Goal: Transaction & Acquisition: Purchase product/service

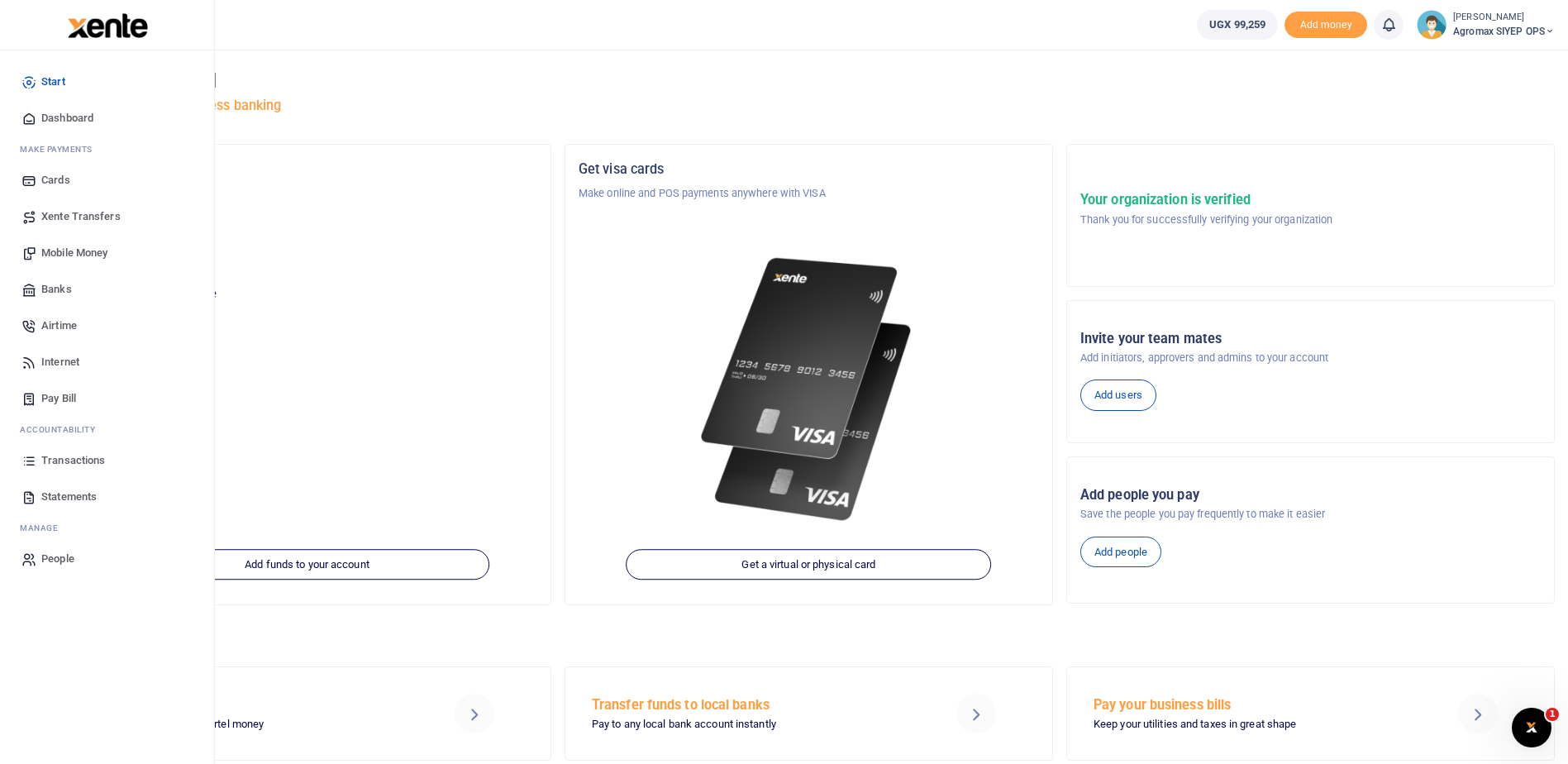
click at [58, 457] on span "Transactions" at bounding box center [74, 460] width 64 height 16
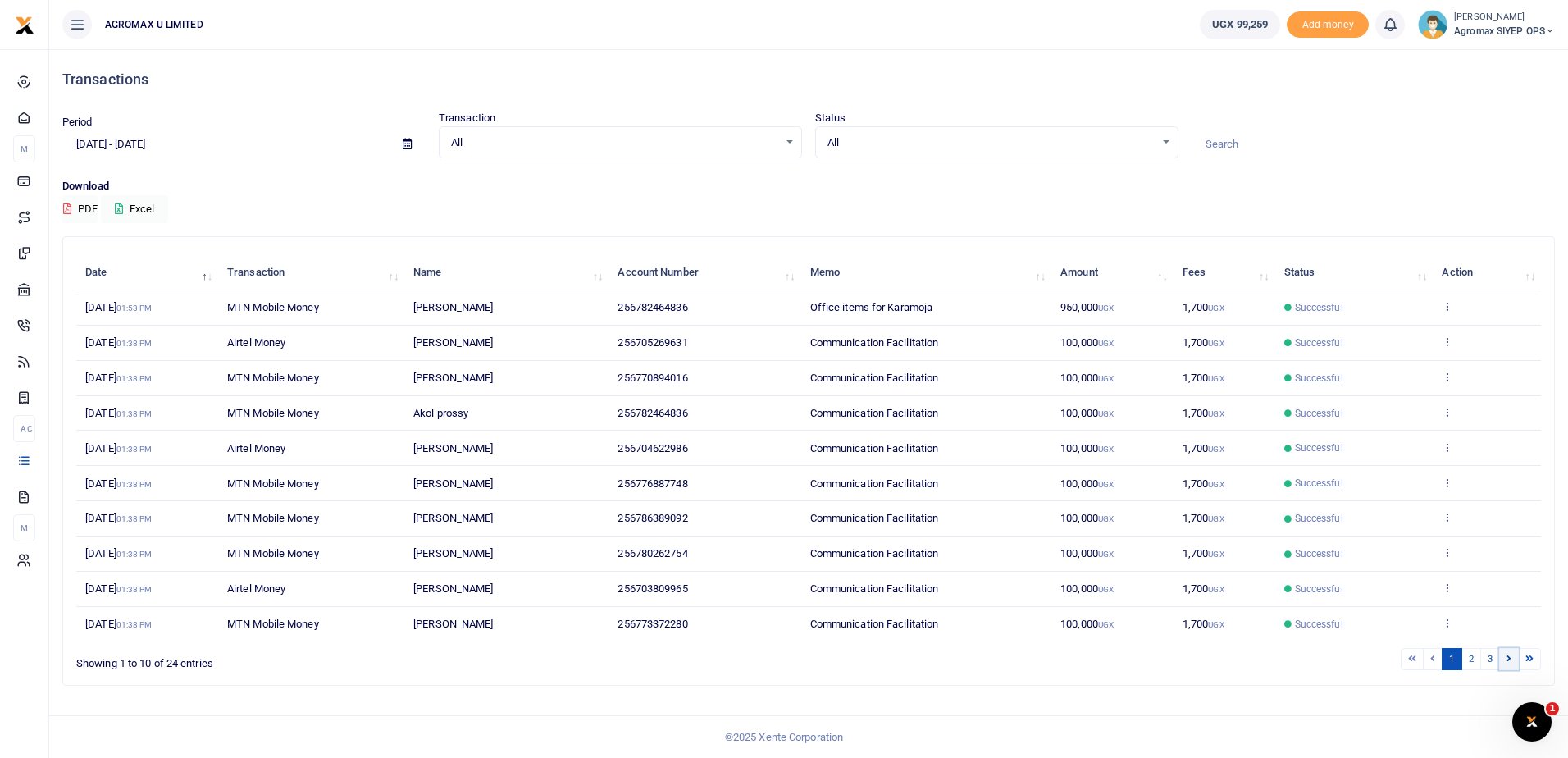
click at [1505, 660] on link at bounding box center [1508, 659] width 19 height 22
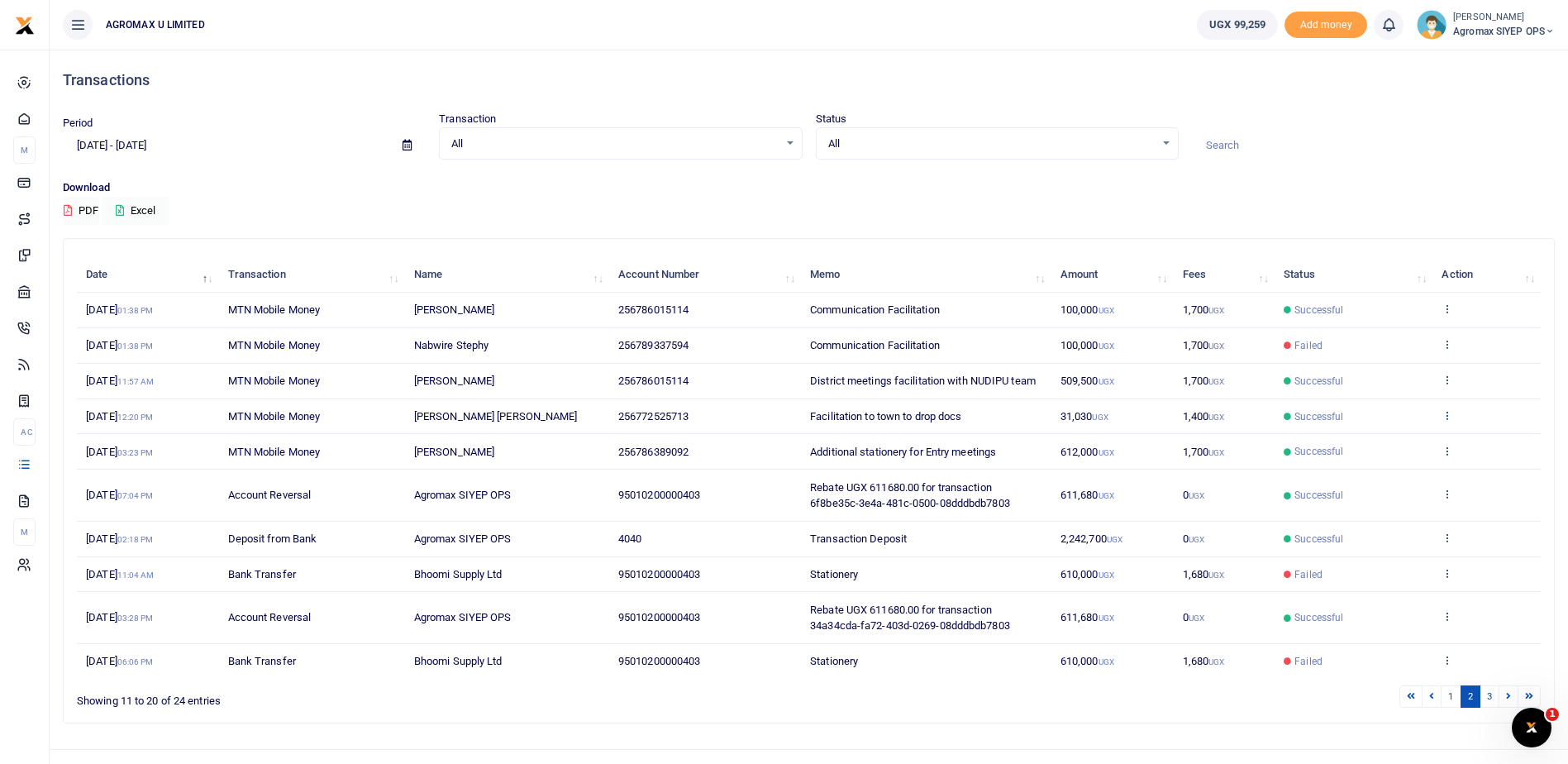
click at [1449, 416] on icon at bounding box center [1446, 415] width 11 height 12
click at [1394, 444] on link "View details" at bounding box center [1387, 443] width 131 height 23
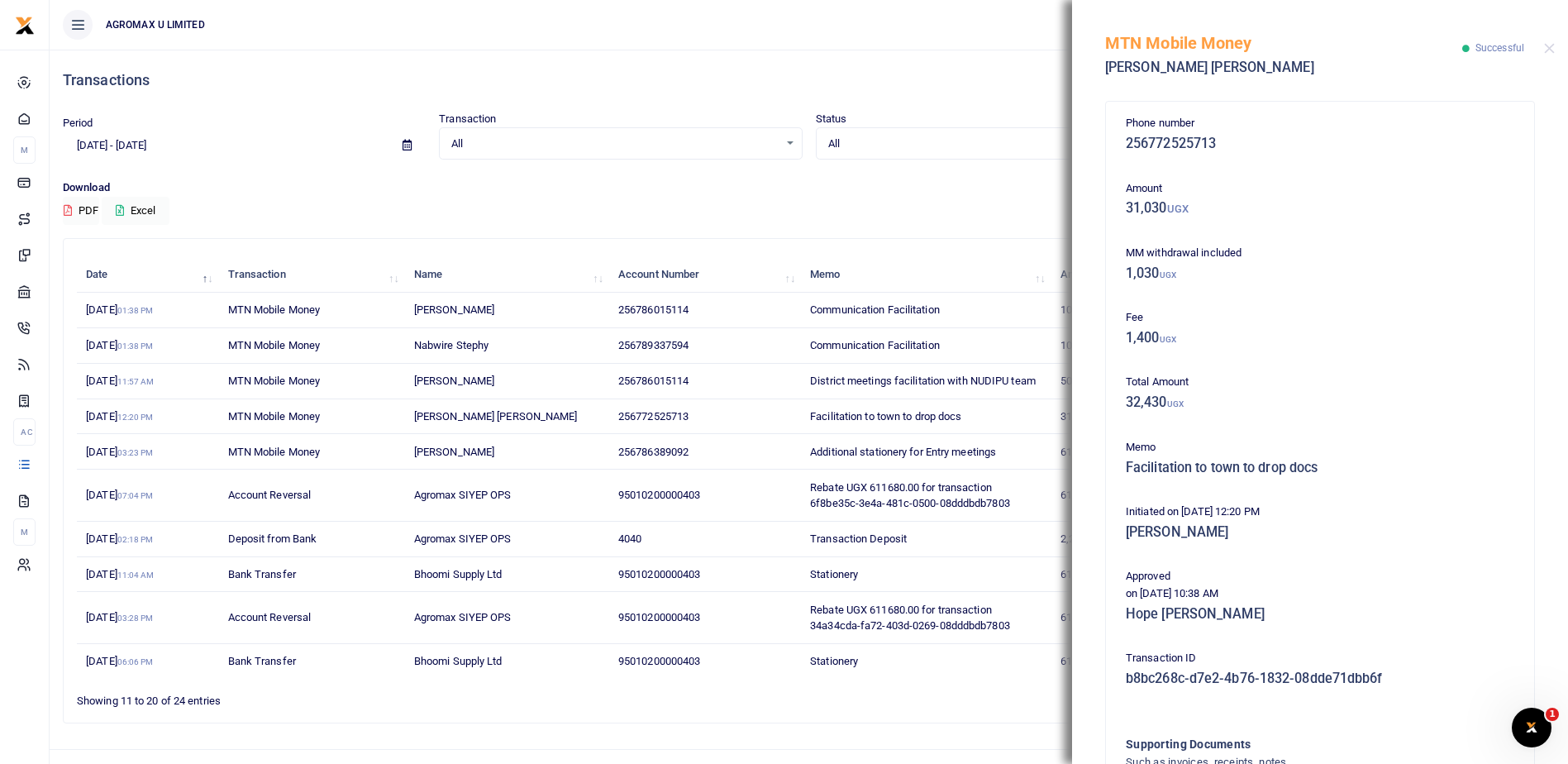
drag, startPoint x: 1108, startPoint y: 44, endPoint x: 1520, endPoint y: 672, distance: 751.1
click at [1520, 672] on div "MTN Mobile Money Alfred Ochan Joe Successful Phone number 256772525713 Amount 3…" at bounding box center [1320, 382] width 496 height 764
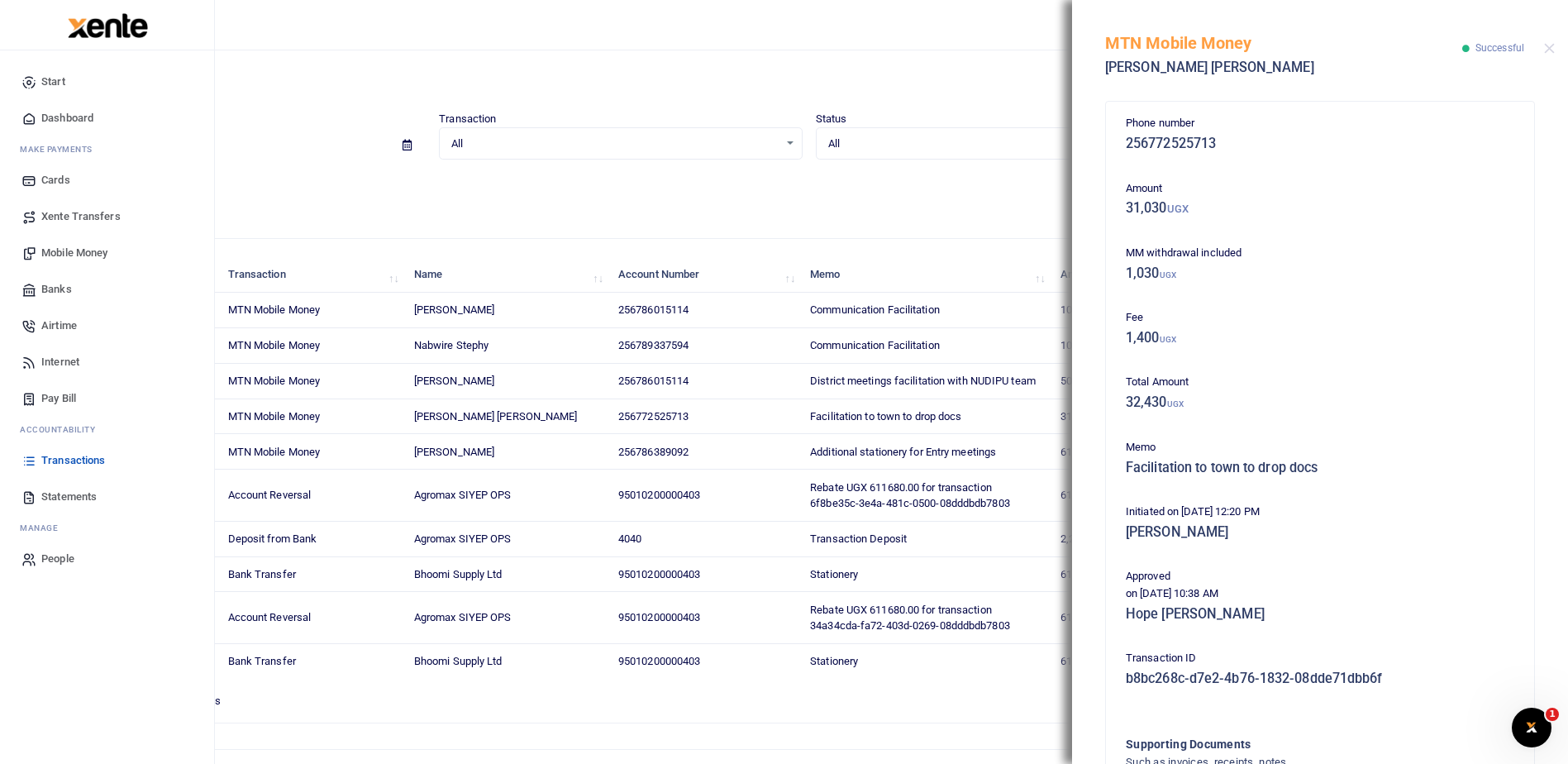
click at [63, 252] on span "Mobile Money" at bounding box center [75, 253] width 66 height 16
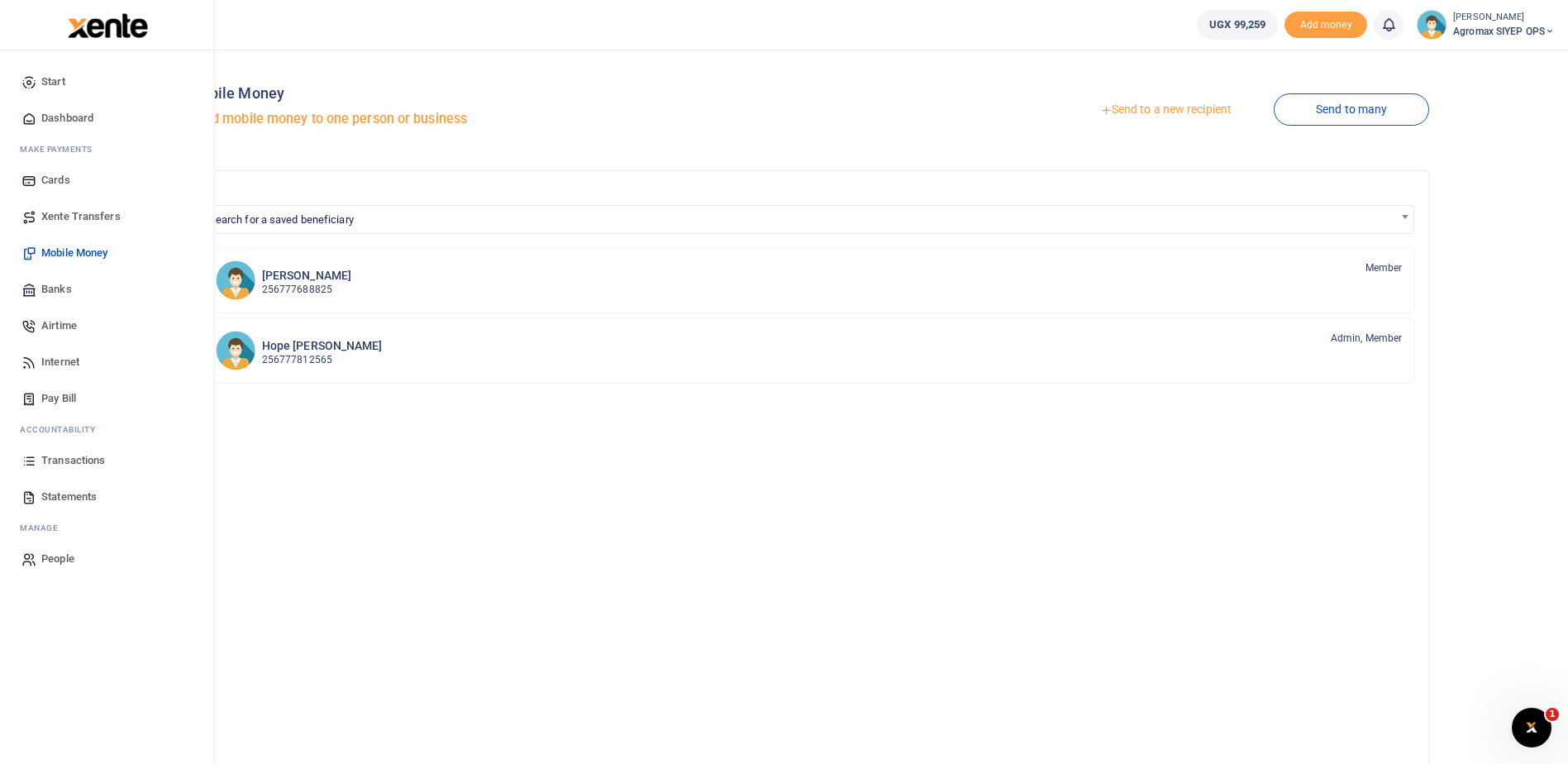
click at [71, 250] on span "Mobile Money" at bounding box center [75, 253] width 66 height 16
click at [55, 113] on span "Dashboard" at bounding box center [68, 118] width 52 height 16
click at [68, 116] on span "Dashboard" at bounding box center [68, 118] width 52 height 16
click at [61, 250] on span "Mobile Money" at bounding box center [75, 253] width 66 height 16
click at [61, 116] on span "Dashboard" at bounding box center [68, 118] width 52 height 16
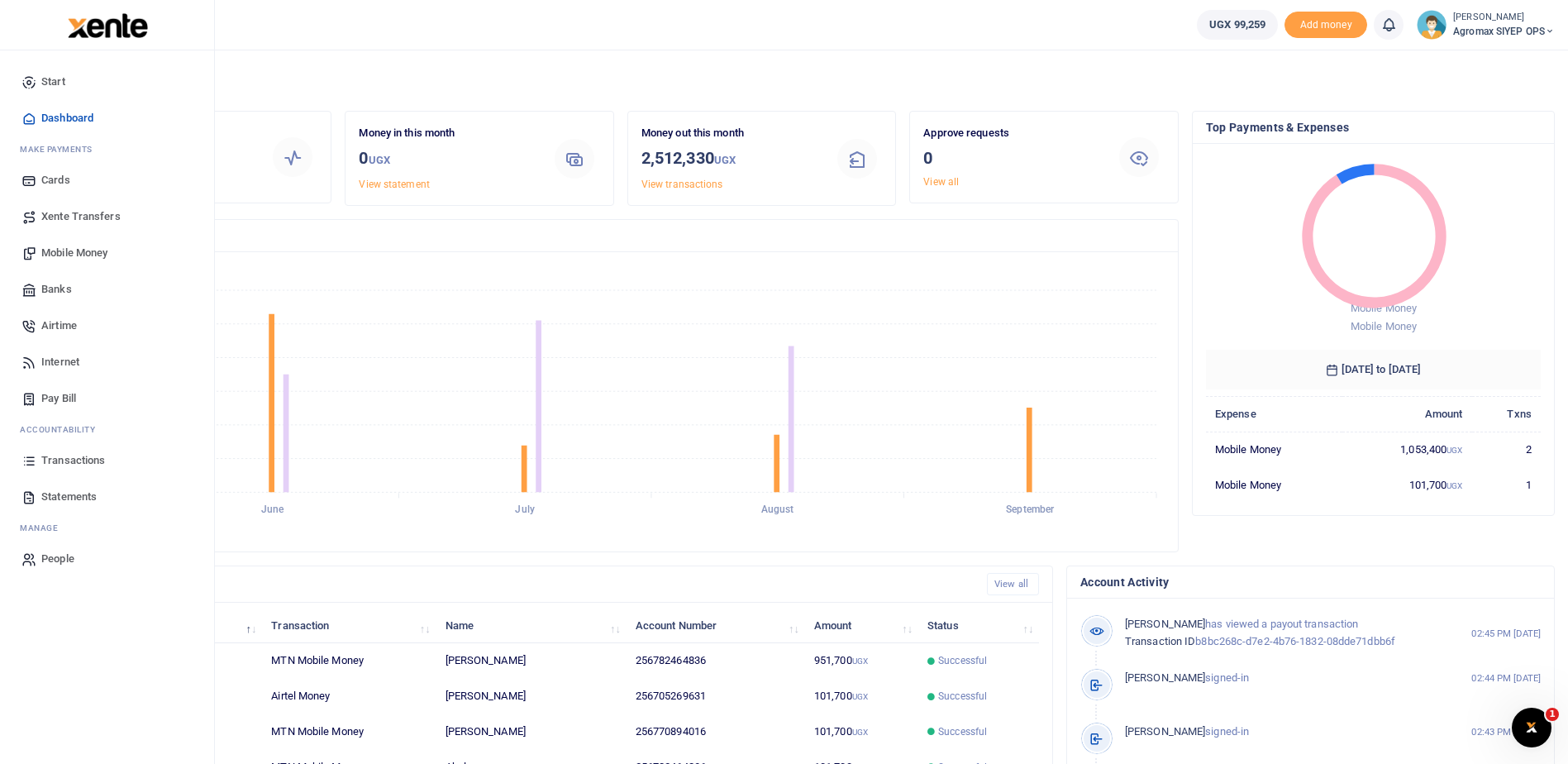
click at [66, 218] on span "Xente Transfers" at bounding box center [81, 216] width 79 height 16
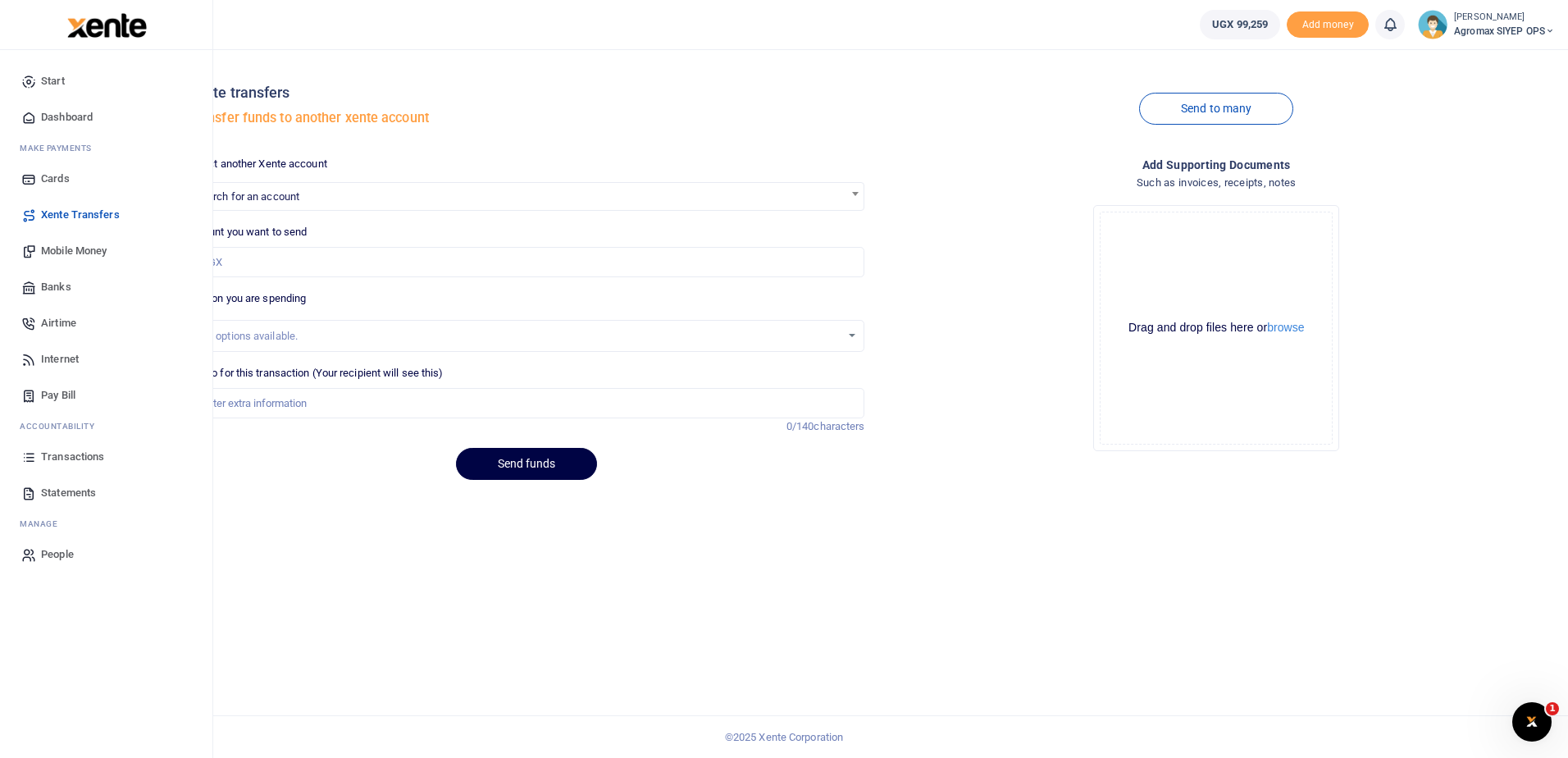
click at [58, 248] on span "Mobile Money" at bounding box center [74, 251] width 65 height 16
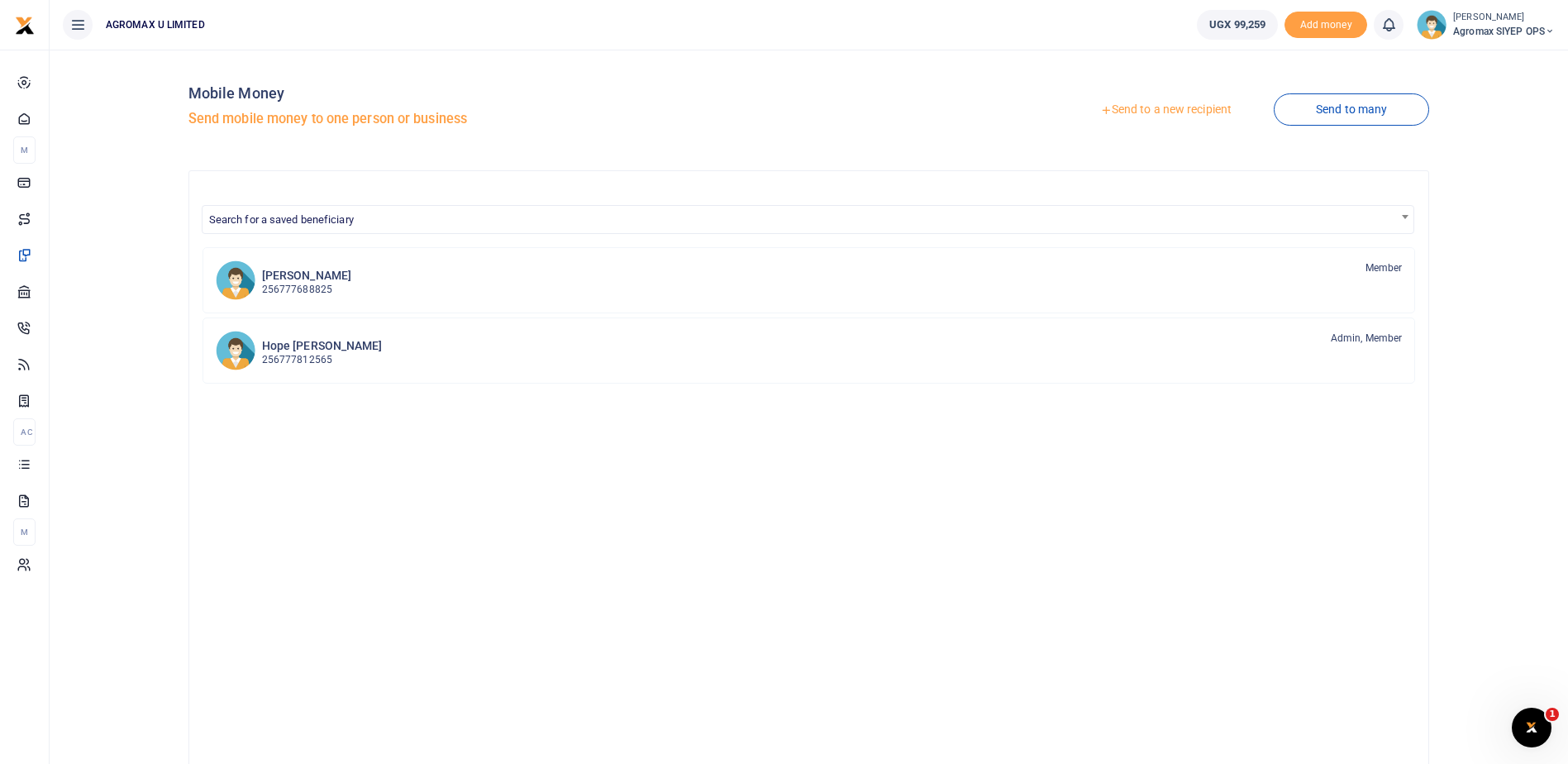
click at [1143, 113] on link "Send to a new recipient" at bounding box center [1165, 109] width 216 height 30
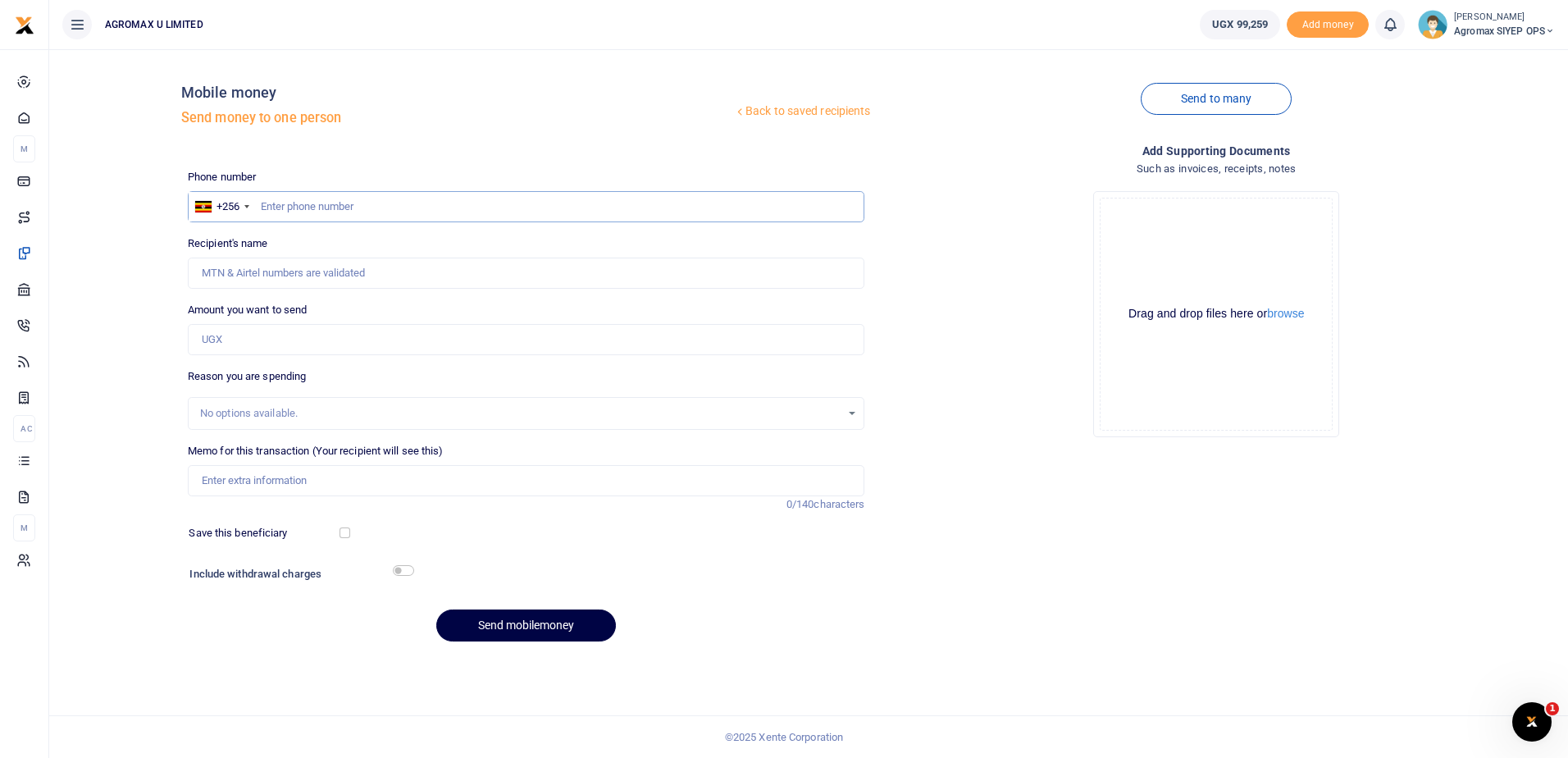
click at [354, 205] on input "text" at bounding box center [526, 207] width 677 height 31
type input "789337594"
type input "[PERSON_NAME]"
type input "789337594"
click at [311, 336] on input "Amount you want to send" at bounding box center [526, 339] width 677 height 31
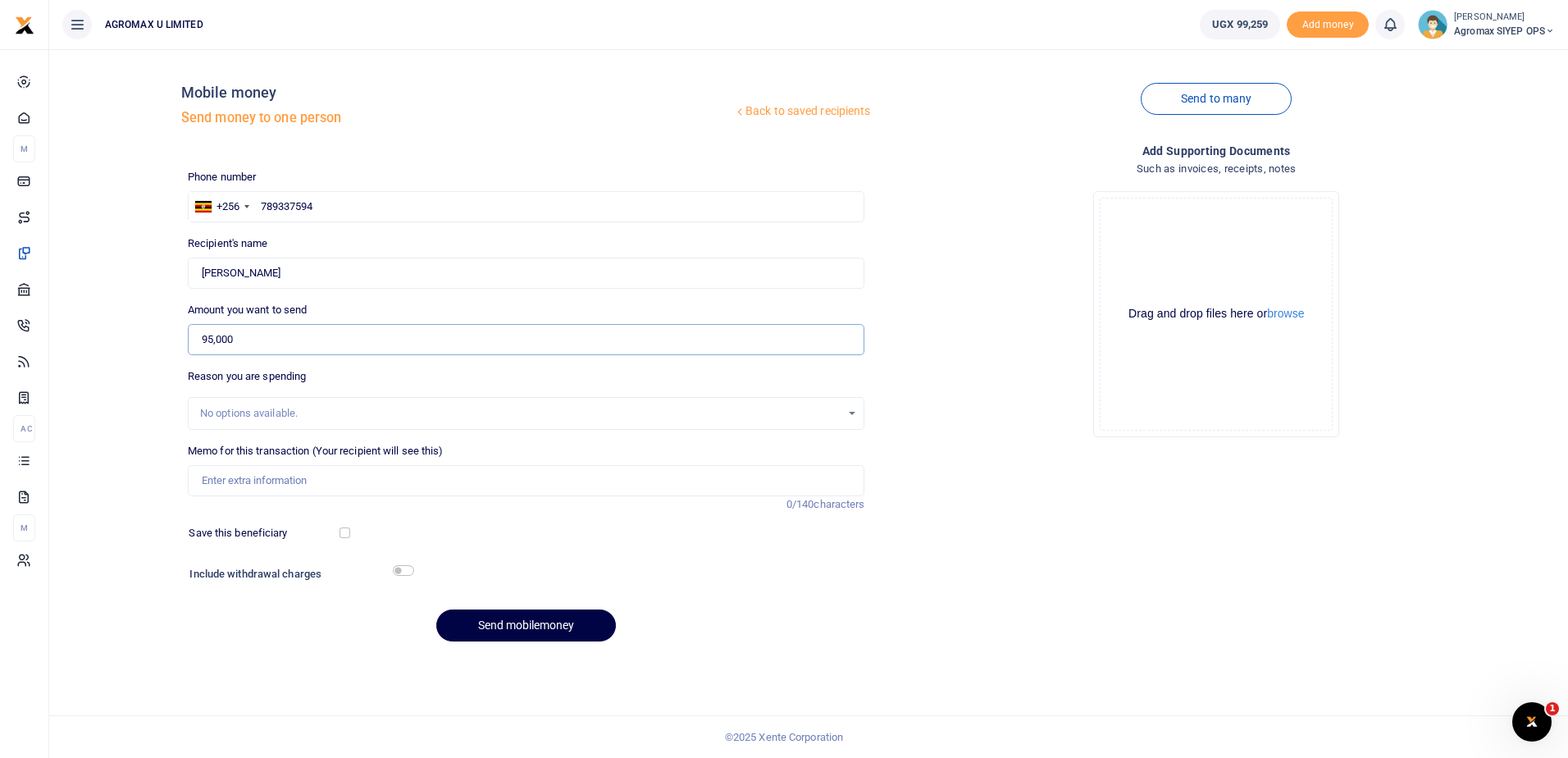
click at [514, 338] on input "95,000" at bounding box center [526, 339] width 677 height 31
type input "95,000"
click at [327, 486] on input "Memo for this transaction (Your recipient will see this)" at bounding box center [526, 480] width 677 height 31
type input "Communication facilitation"
click at [514, 625] on button "Send mobilemoney" at bounding box center [525, 625] width 180 height 32
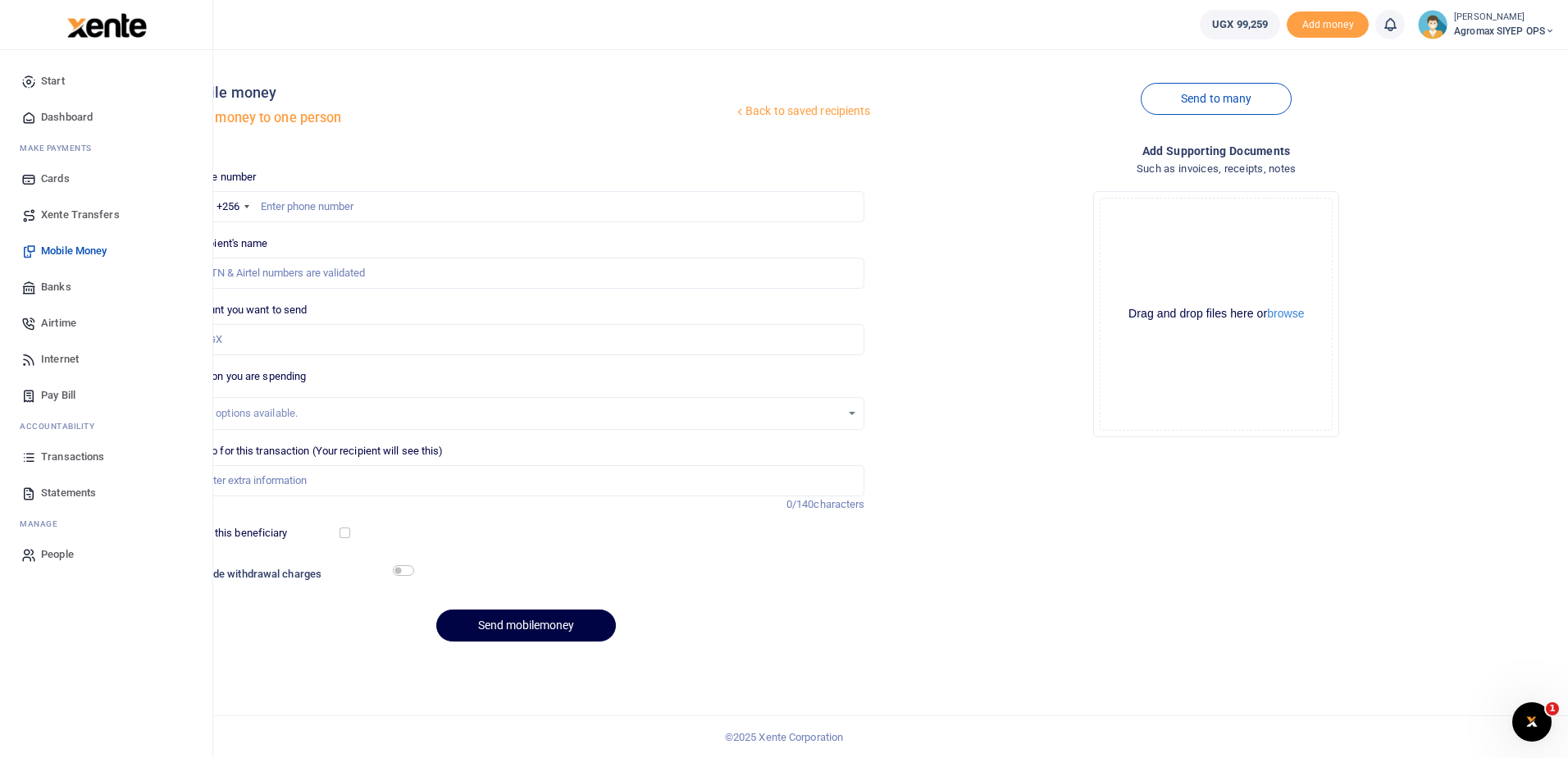
click at [64, 459] on span "Transactions" at bounding box center [73, 456] width 63 height 16
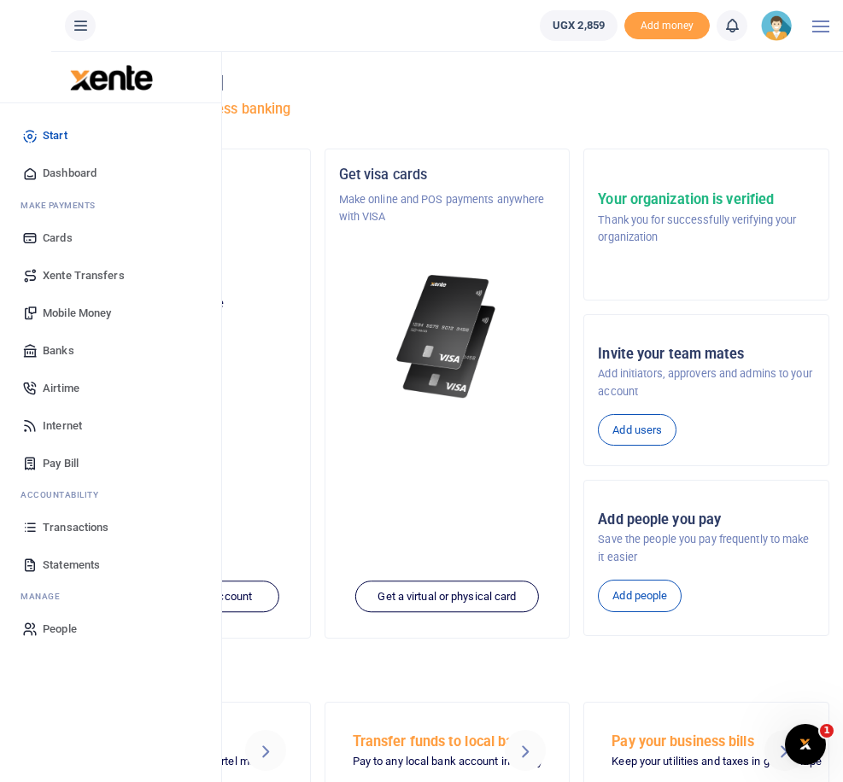
click at [486, 57] on div "Hello Nakigozi Rachael Welcome to better business banking" at bounding box center [447, 99] width 764 height 97
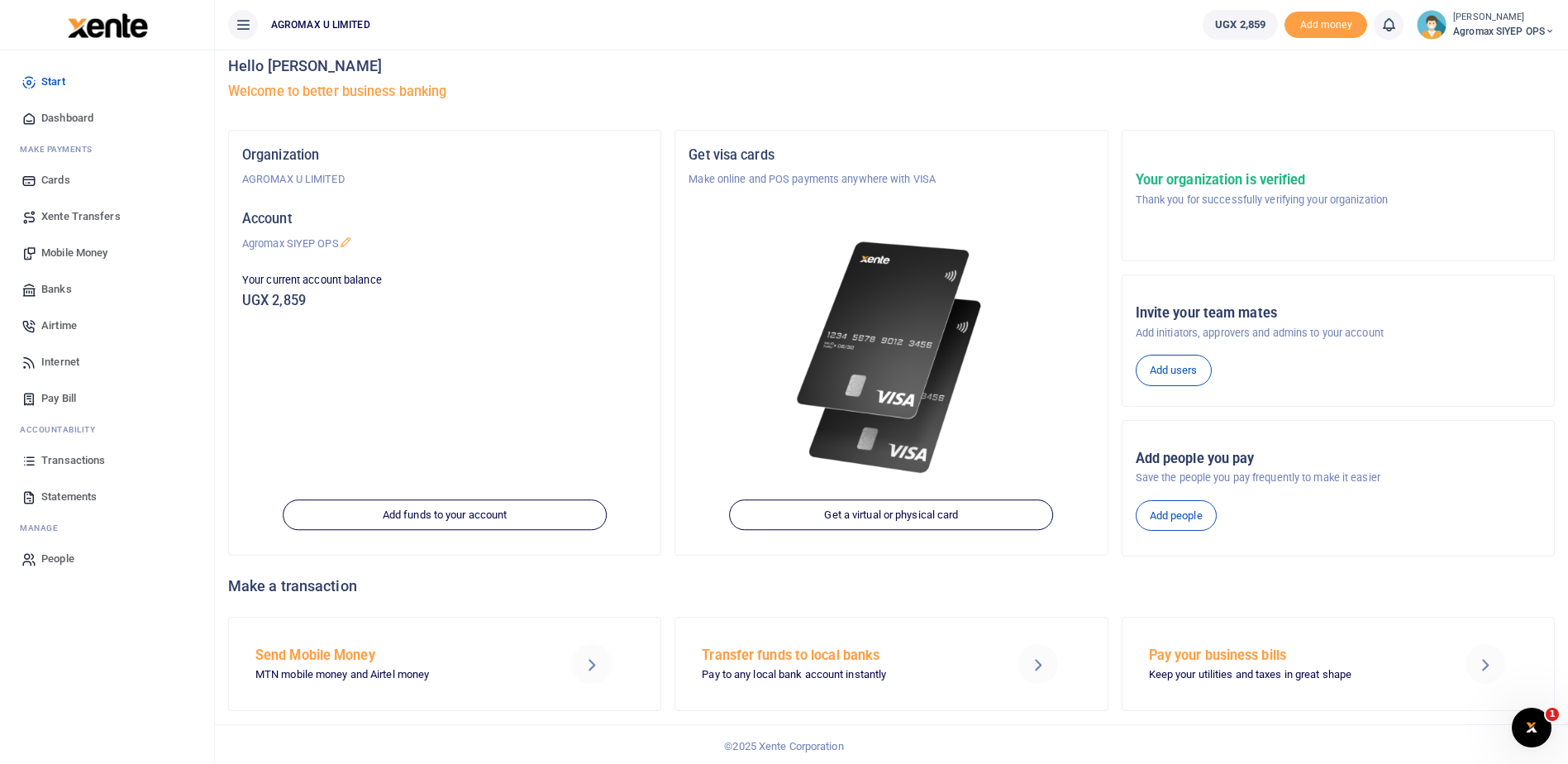
scroll to position [17, 0]
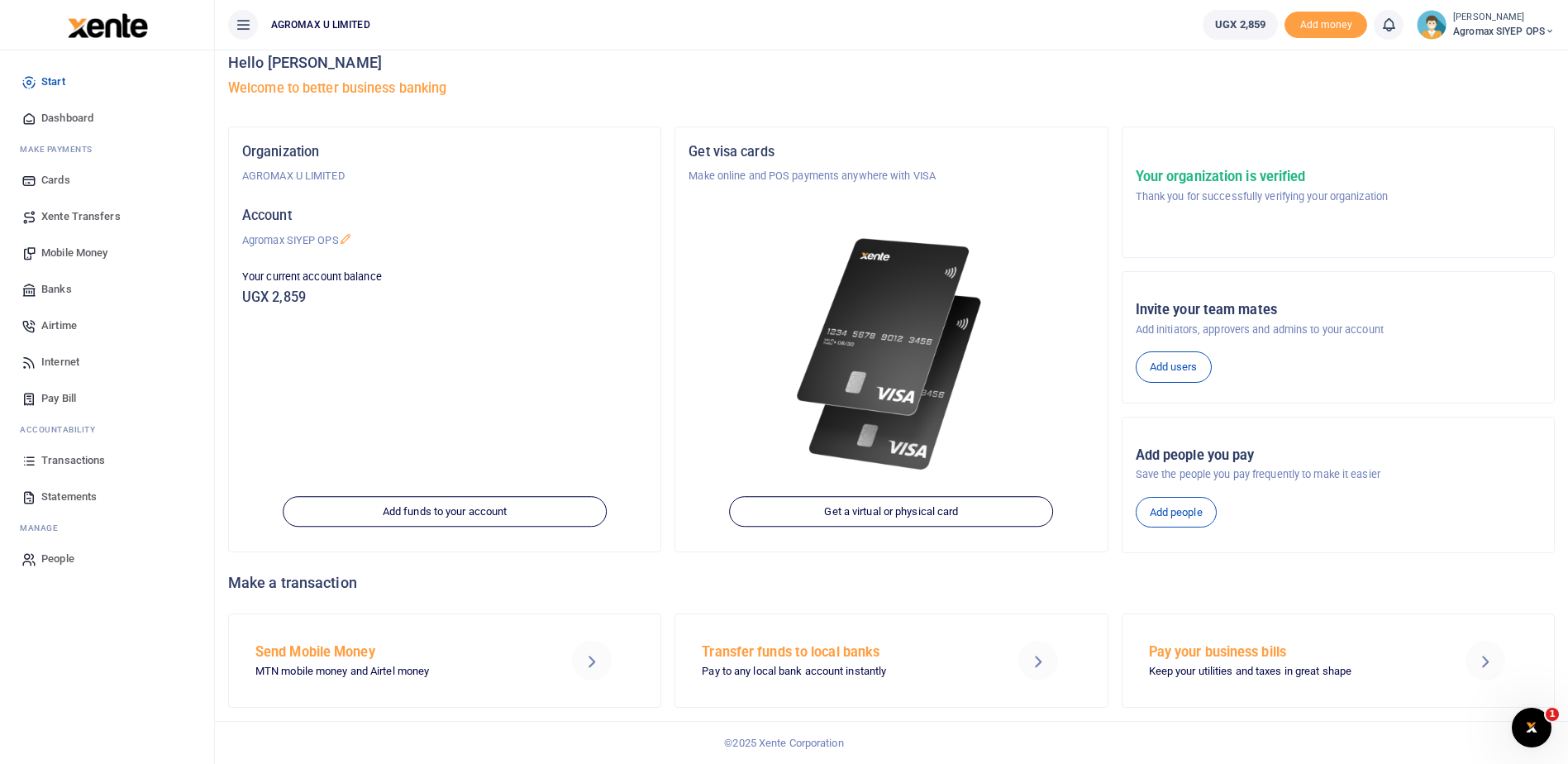
click at [69, 462] on span "Transactions" at bounding box center [74, 460] width 64 height 16
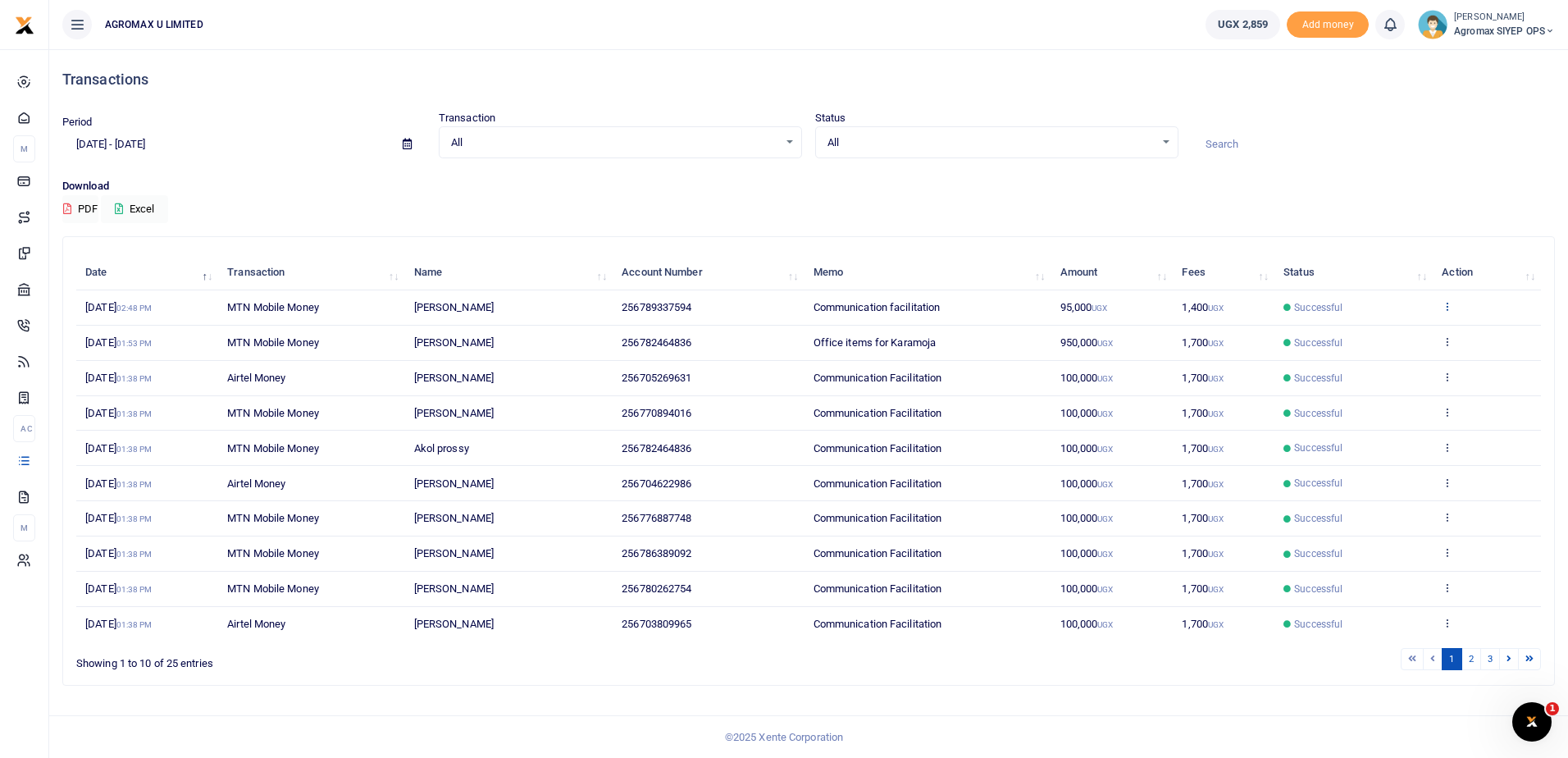
click at [1448, 306] on icon at bounding box center [1446, 306] width 11 height 12
click at [1448, 308] on icon at bounding box center [1446, 306] width 11 height 12
click at [1382, 331] on link "View details" at bounding box center [1387, 334] width 130 height 23
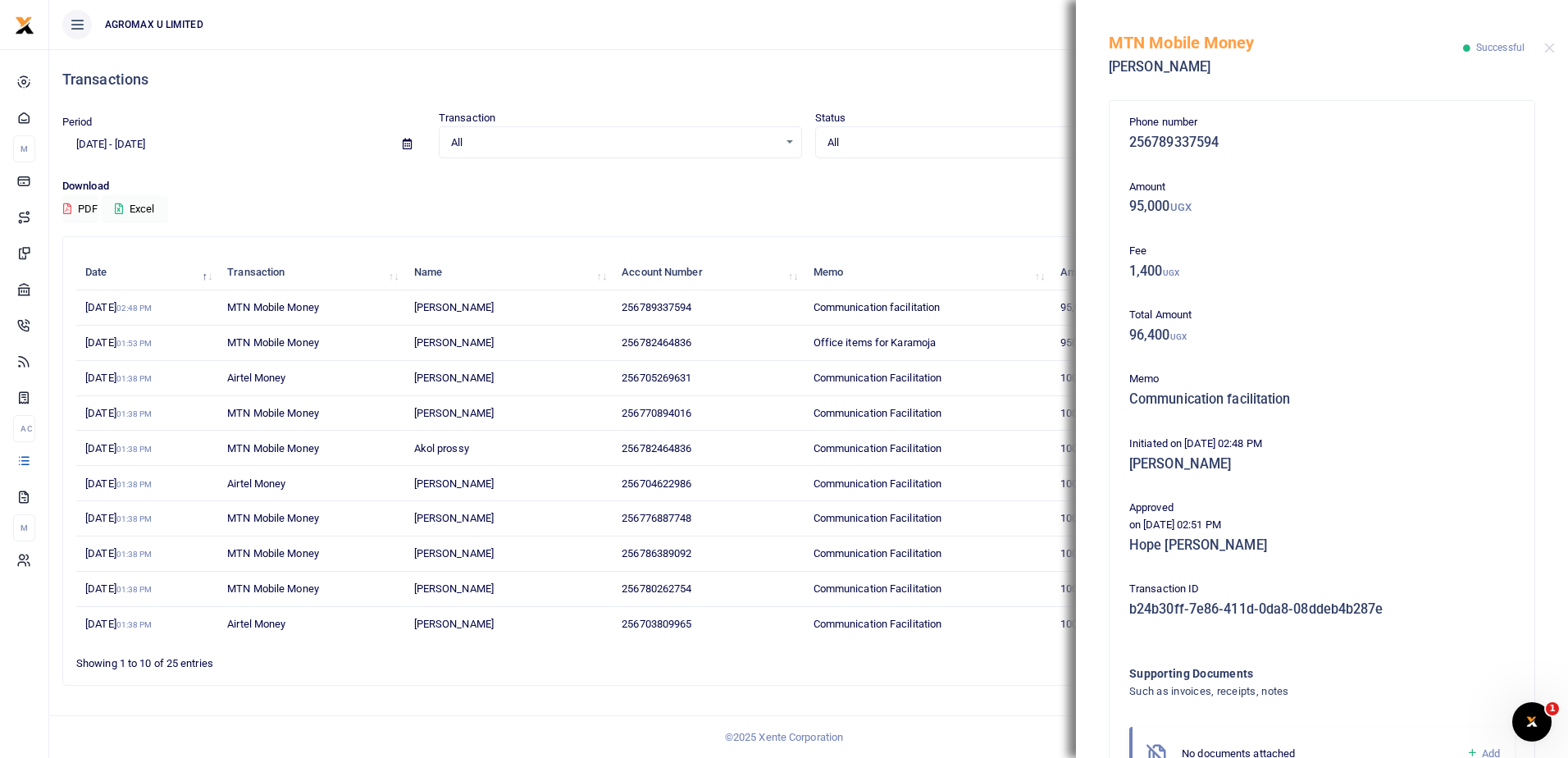
drag, startPoint x: 1109, startPoint y: 42, endPoint x: 1405, endPoint y: 684, distance: 707.0
click at [1405, 684] on div "MTN Mobile Money [PERSON_NAME] Successful Phone number 256789337594 Amount 95,0…" at bounding box center [1321, 379] width 492 height 758
click at [1553, 48] on button "Close" at bounding box center [1549, 47] width 11 height 11
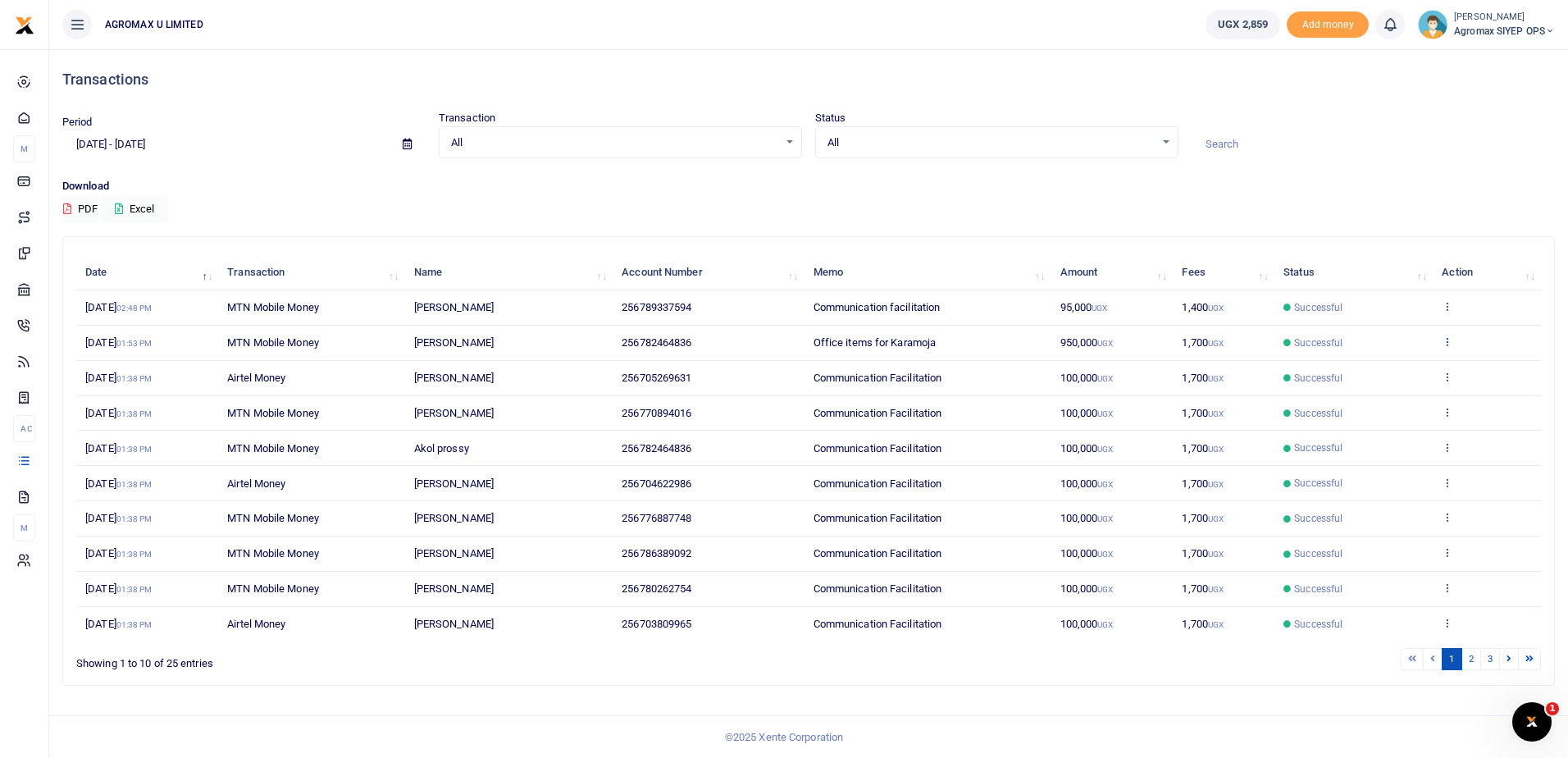
click at [1449, 341] on icon at bounding box center [1446, 341] width 11 height 12
click at [1369, 370] on link "View details" at bounding box center [1387, 369] width 130 height 23
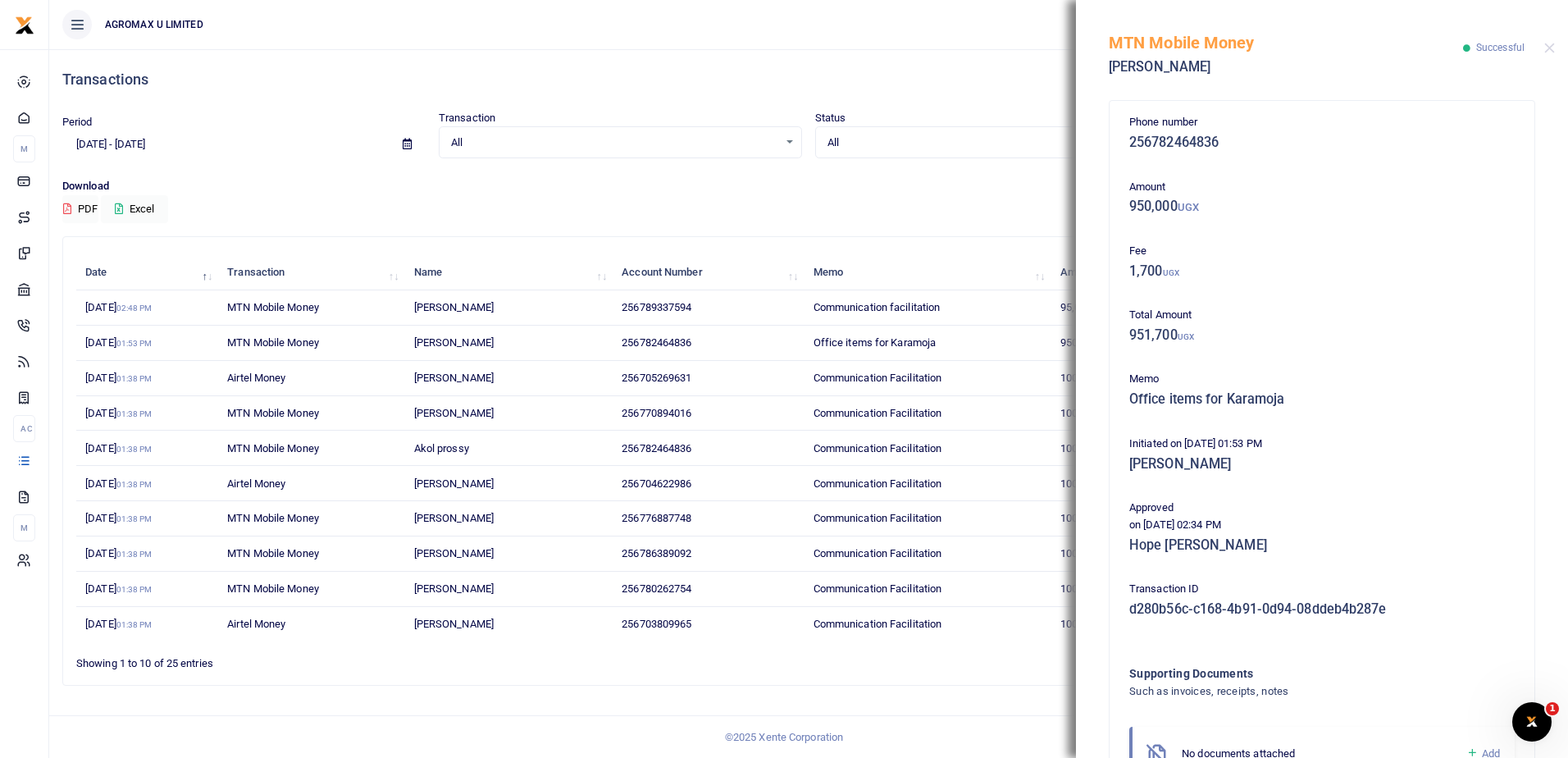
drag, startPoint x: 1109, startPoint y: 37, endPoint x: 1407, endPoint y: 693, distance: 720.5
click at [1407, 693] on div "MTN Mobile Money [PERSON_NAME] Successful Phone number 256782464836 Amount 950,…" at bounding box center [1321, 379] width 492 height 758
click at [1551, 49] on button "Close" at bounding box center [1549, 47] width 11 height 11
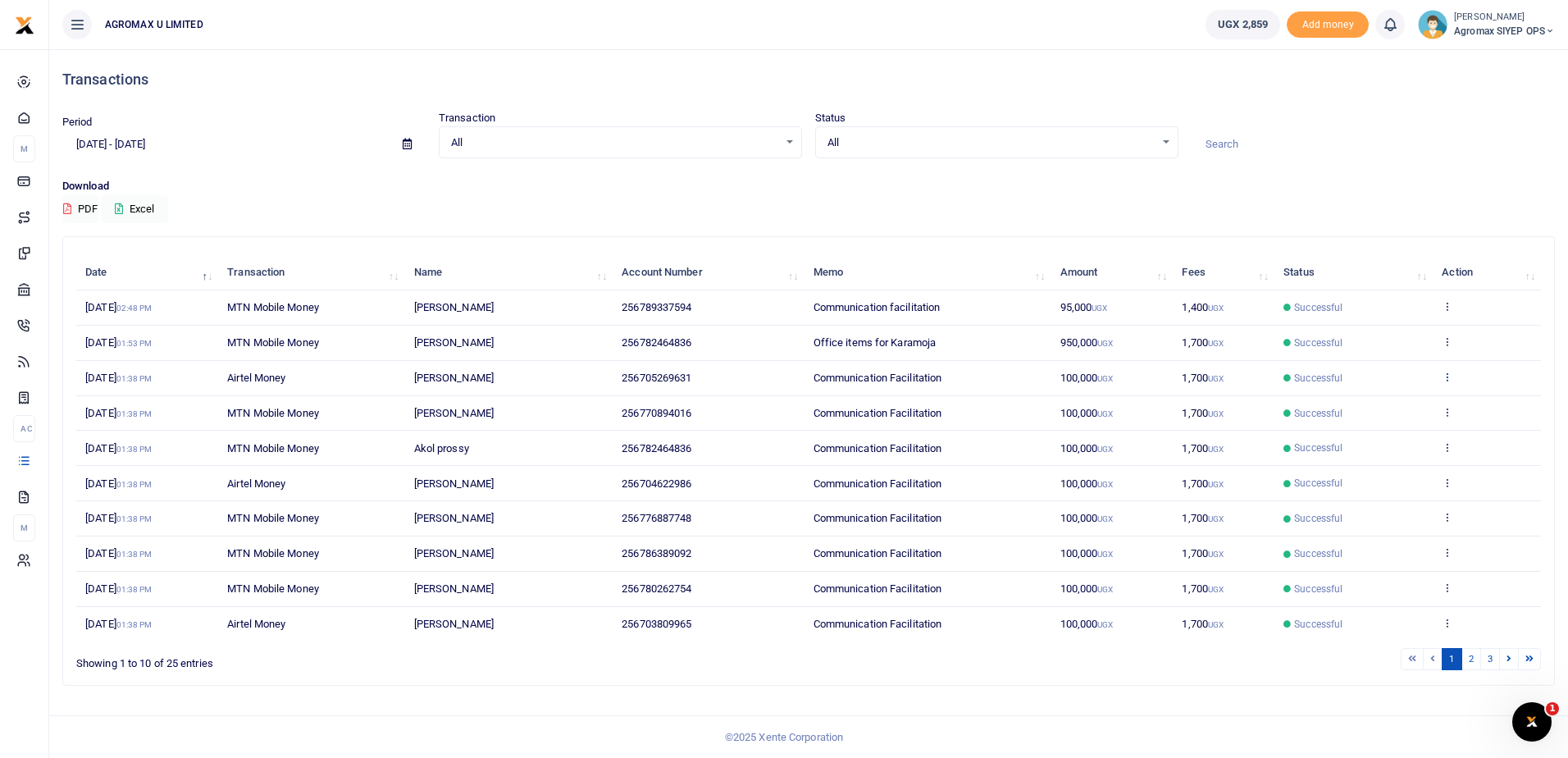
click at [1446, 378] on icon at bounding box center [1446, 377] width 11 height 12
click at [1379, 407] on link "View details" at bounding box center [1387, 404] width 130 height 23
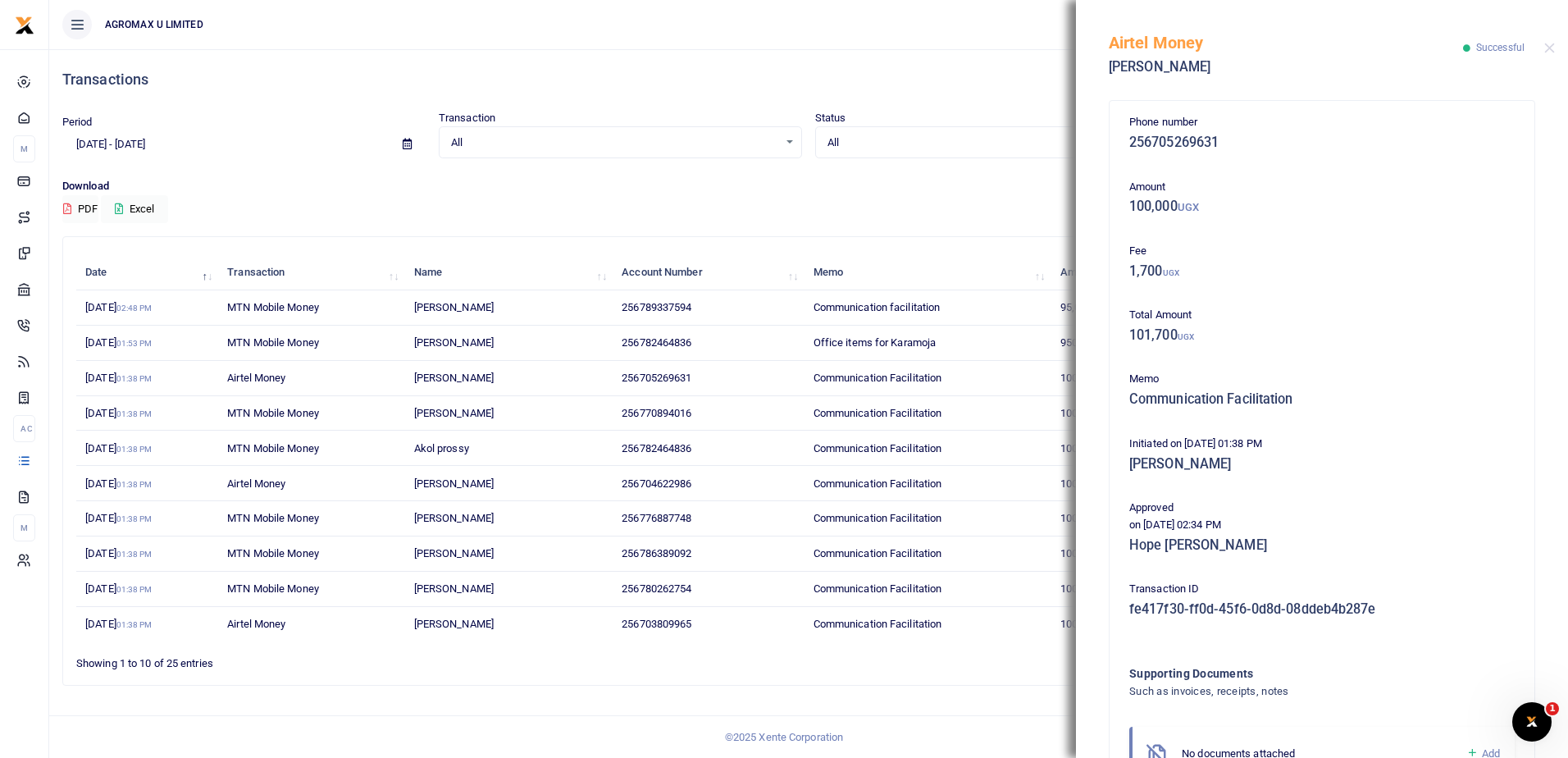
drag, startPoint x: 1111, startPoint y: 44, endPoint x: 1443, endPoint y: 608, distance: 654.5
click at [1443, 608] on div "Airtel Money [PERSON_NAME] Successful Phone number 256705269631 Amount 100,000 …" at bounding box center [1321, 379] width 492 height 758
click at [1552, 47] on button "Close" at bounding box center [1549, 47] width 11 height 11
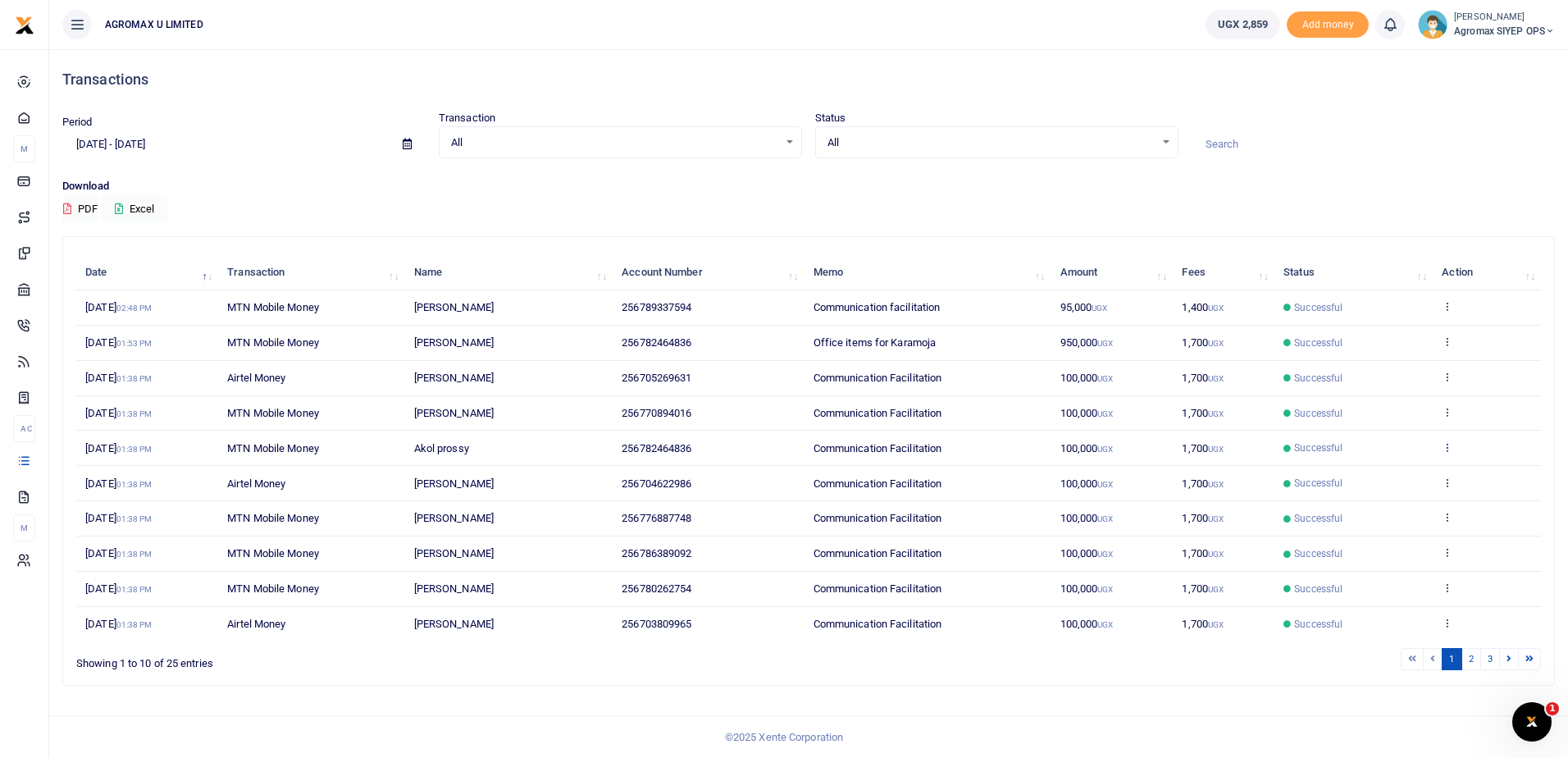
click at [1450, 452] on icon at bounding box center [1446, 447] width 11 height 12
click at [1375, 477] on link "View details" at bounding box center [1387, 476] width 130 height 23
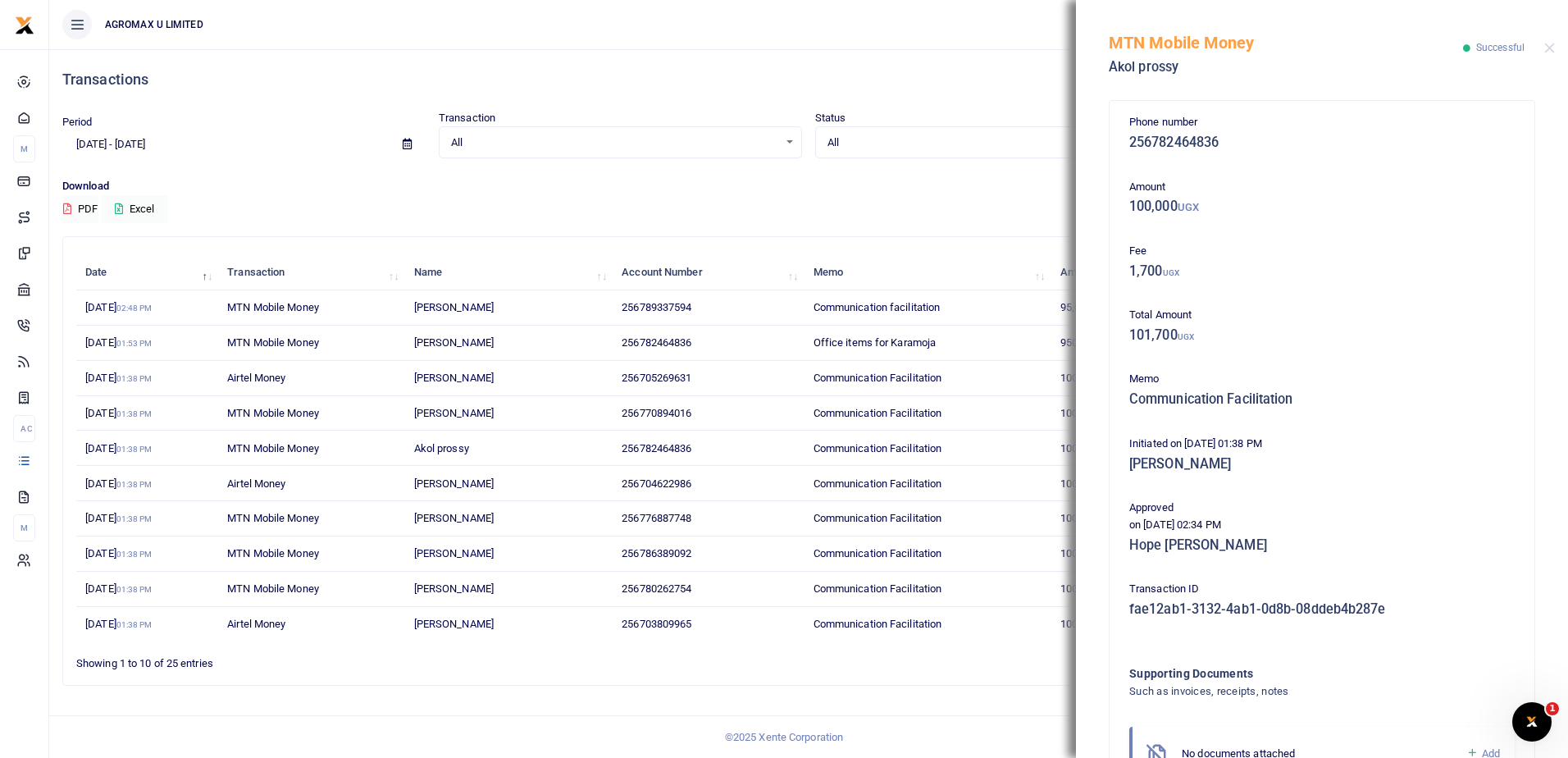
drag, startPoint x: 1109, startPoint y: 42, endPoint x: 1433, endPoint y: 689, distance: 723.6
click at [1433, 689] on div "MTN Mobile Money Akol prossy Successful Phone number 256782464836 Amount 100,00…" at bounding box center [1321, 379] width 492 height 758
click at [1548, 47] on button "Close" at bounding box center [1549, 47] width 11 height 11
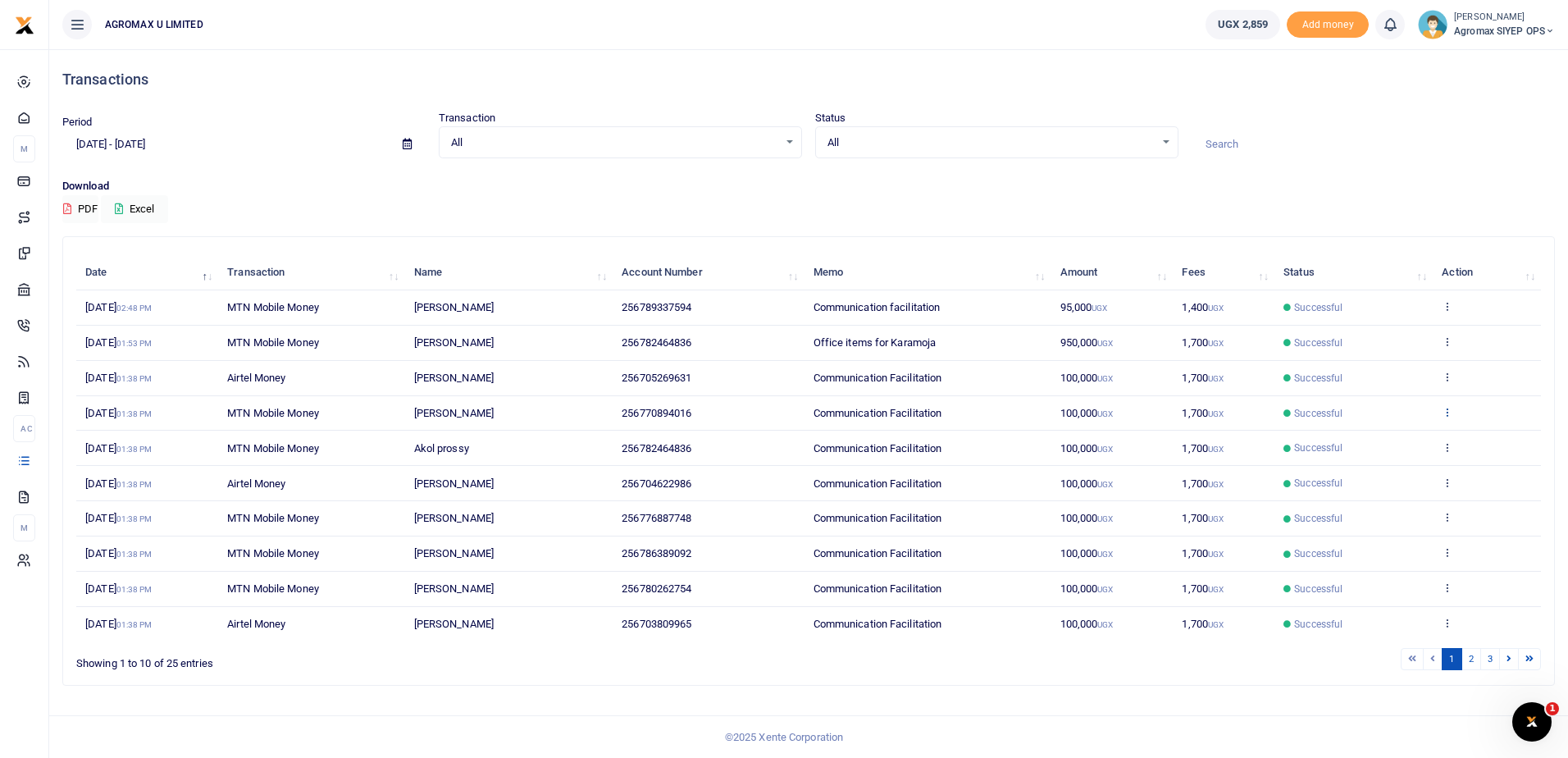
click at [1444, 413] on icon at bounding box center [1446, 412] width 11 height 12
click at [1379, 444] on link "View details" at bounding box center [1387, 440] width 130 height 23
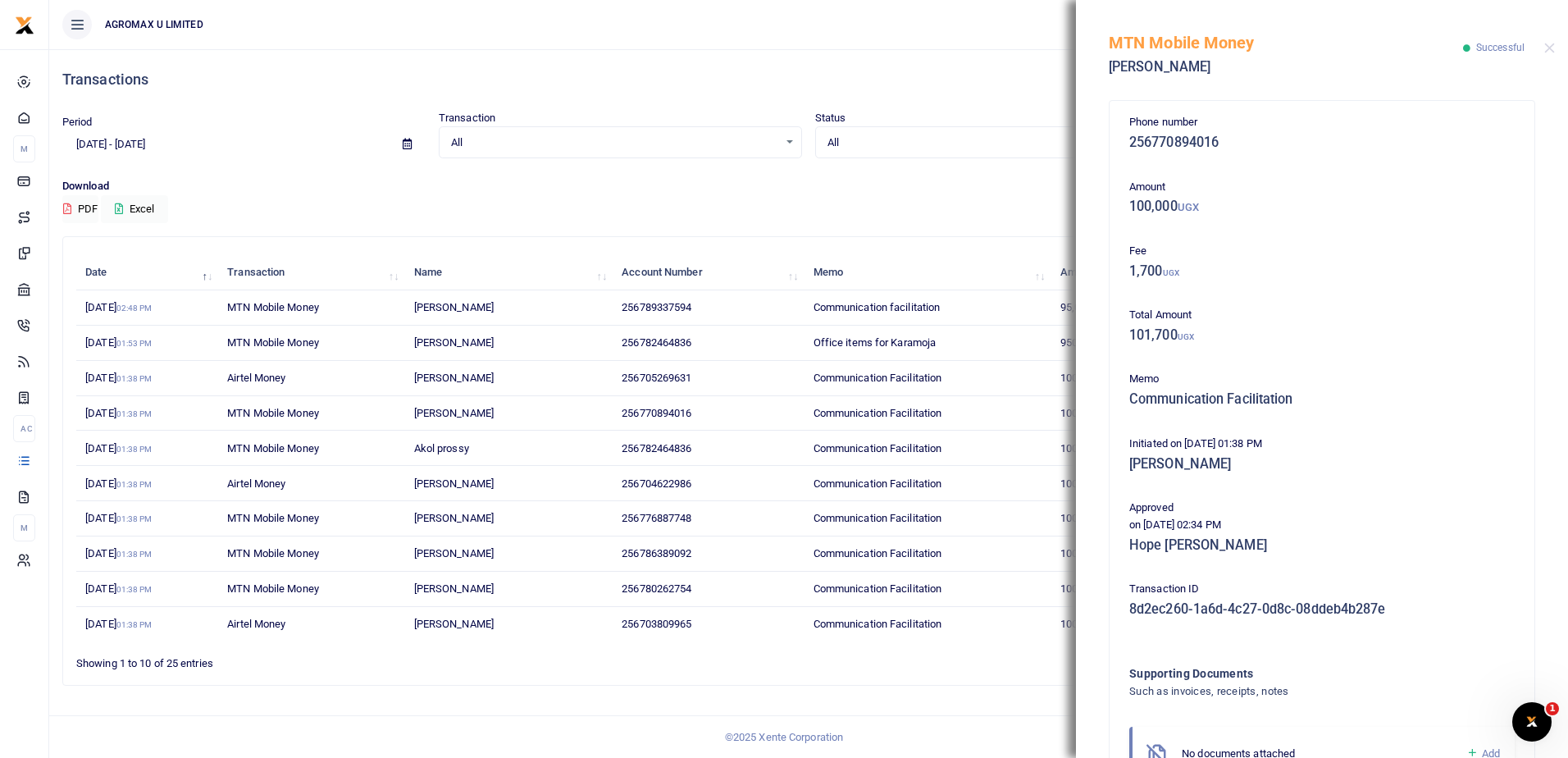
drag, startPoint x: 1108, startPoint y: 37, endPoint x: 1447, endPoint y: 607, distance: 663.2
click at [1447, 607] on div "MTN Mobile Money [PERSON_NAME] Ayot Successful Phone number 256770894016 Amount…" at bounding box center [1321, 379] width 492 height 758
click at [1548, 45] on button "Close" at bounding box center [1549, 47] width 11 height 11
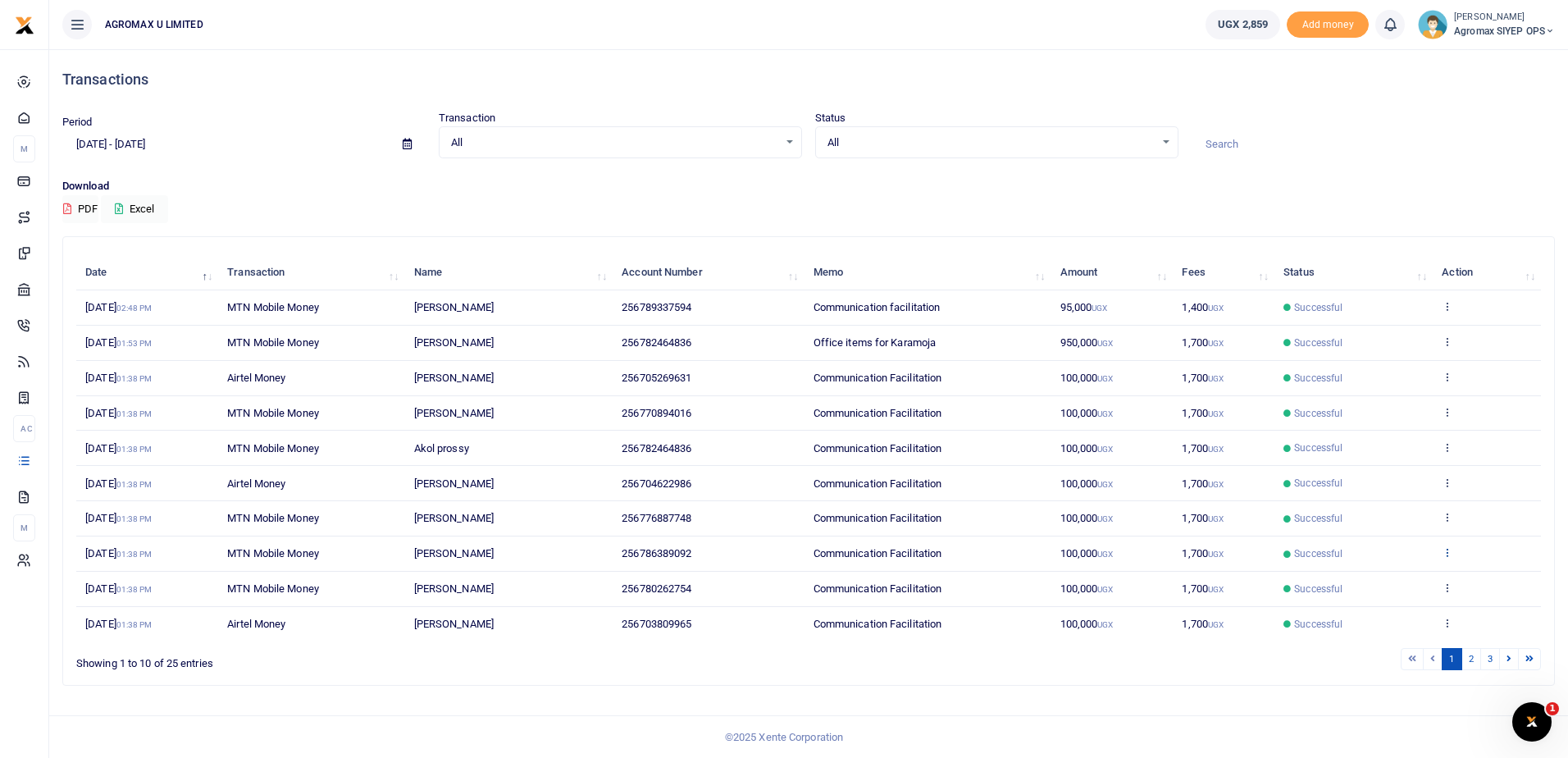
click at [1447, 550] on icon at bounding box center [1446, 552] width 11 height 12
click at [1392, 580] on link "View details" at bounding box center [1387, 580] width 130 height 23
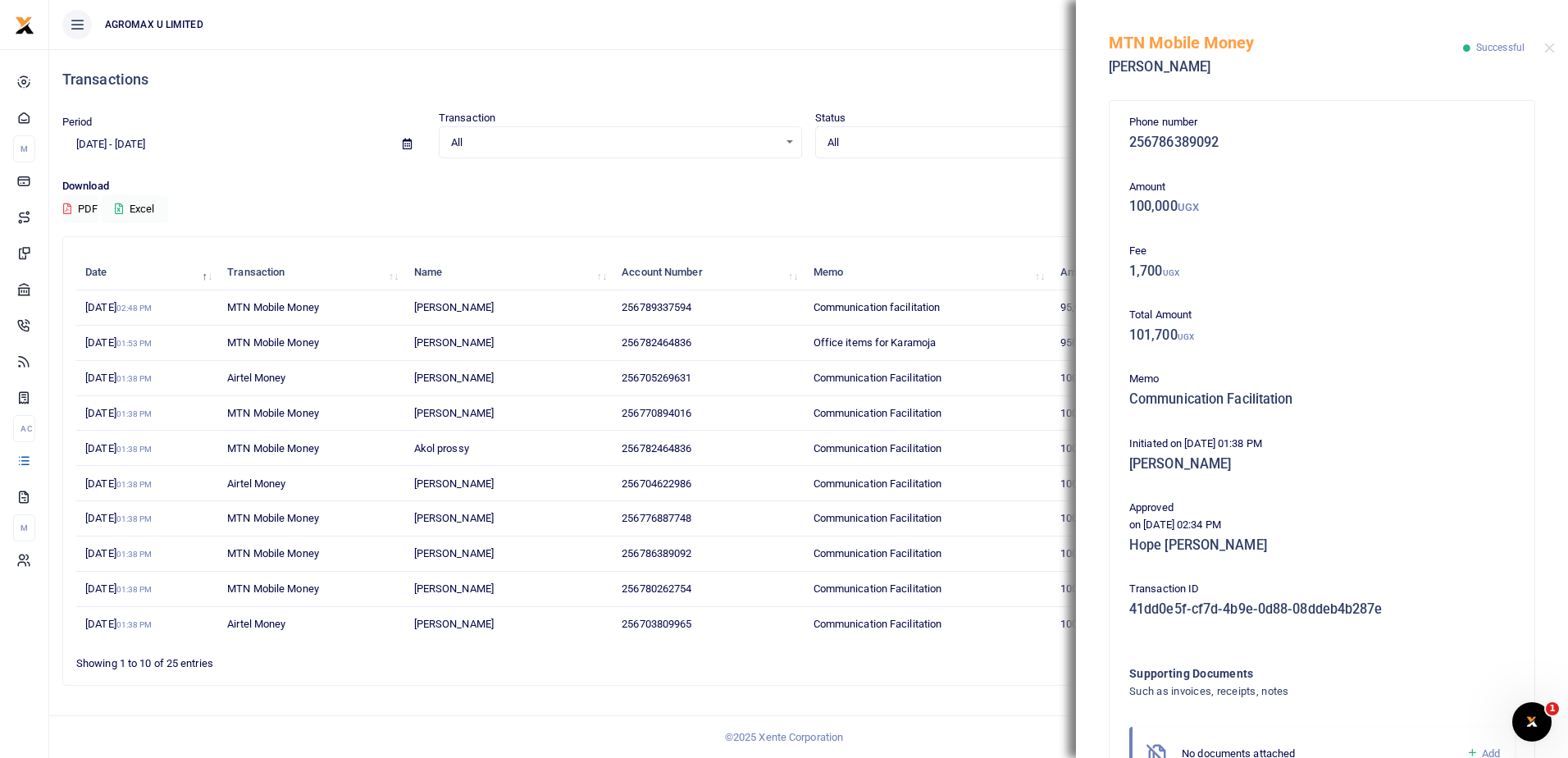
drag, startPoint x: 1112, startPoint y: 43, endPoint x: 1411, endPoint y: 628, distance: 657.0
click at [1411, 628] on div "MTN Mobile Money [PERSON_NAME] Successful Phone number 256786389092 Amount 100,…" at bounding box center [1321, 379] width 492 height 758
click at [1556, 44] on div "MTN Mobile Money [PERSON_NAME] Successful" at bounding box center [1321, 45] width 492 height 91
click at [1548, 46] on button "Close" at bounding box center [1549, 47] width 11 height 11
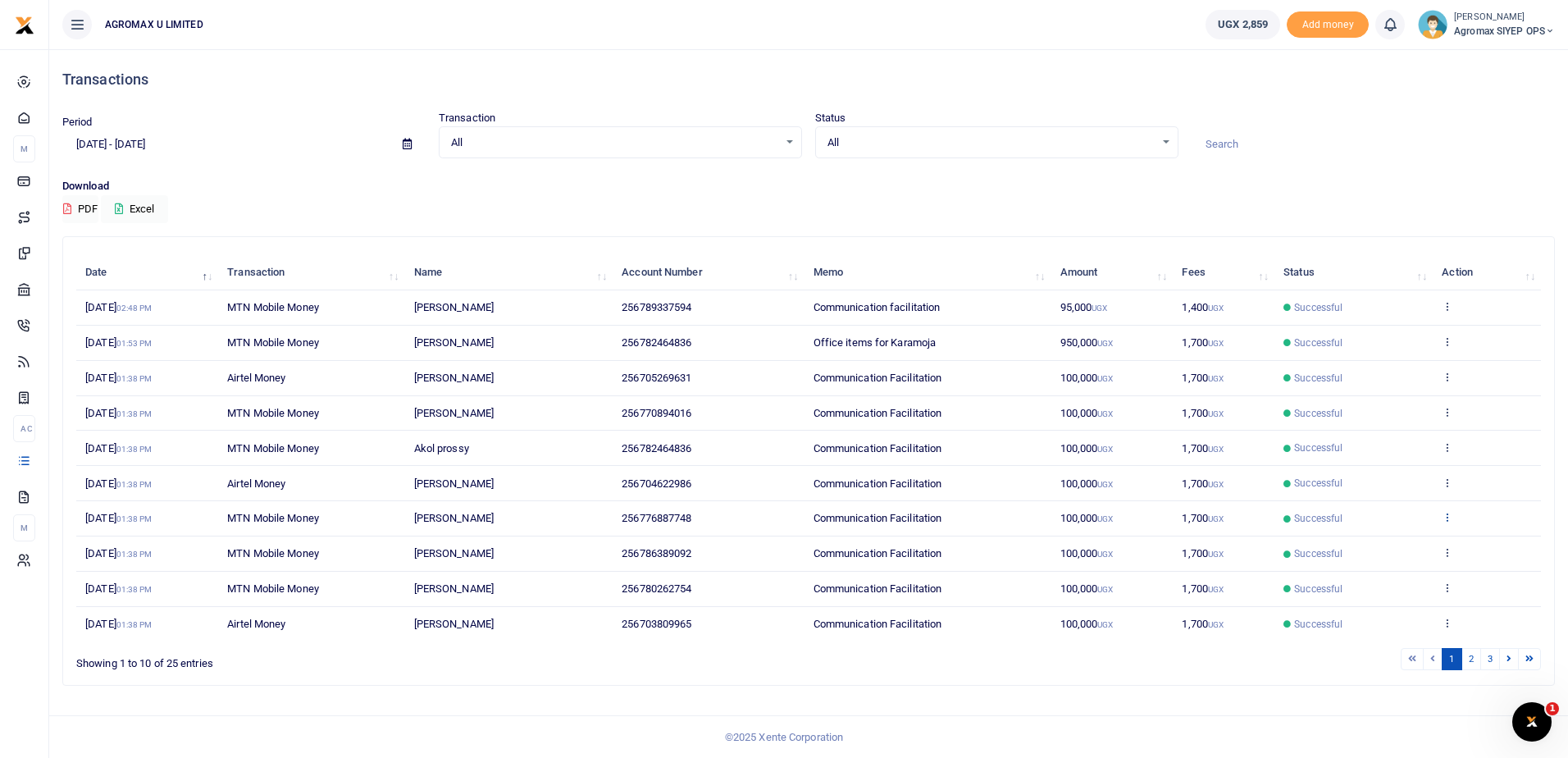
click at [1449, 520] on icon at bounding box center [1446, 517] width 11 height 12
click at [1394, 542] on link "View details" at bounding box center [1387, 545] width 130 height 23
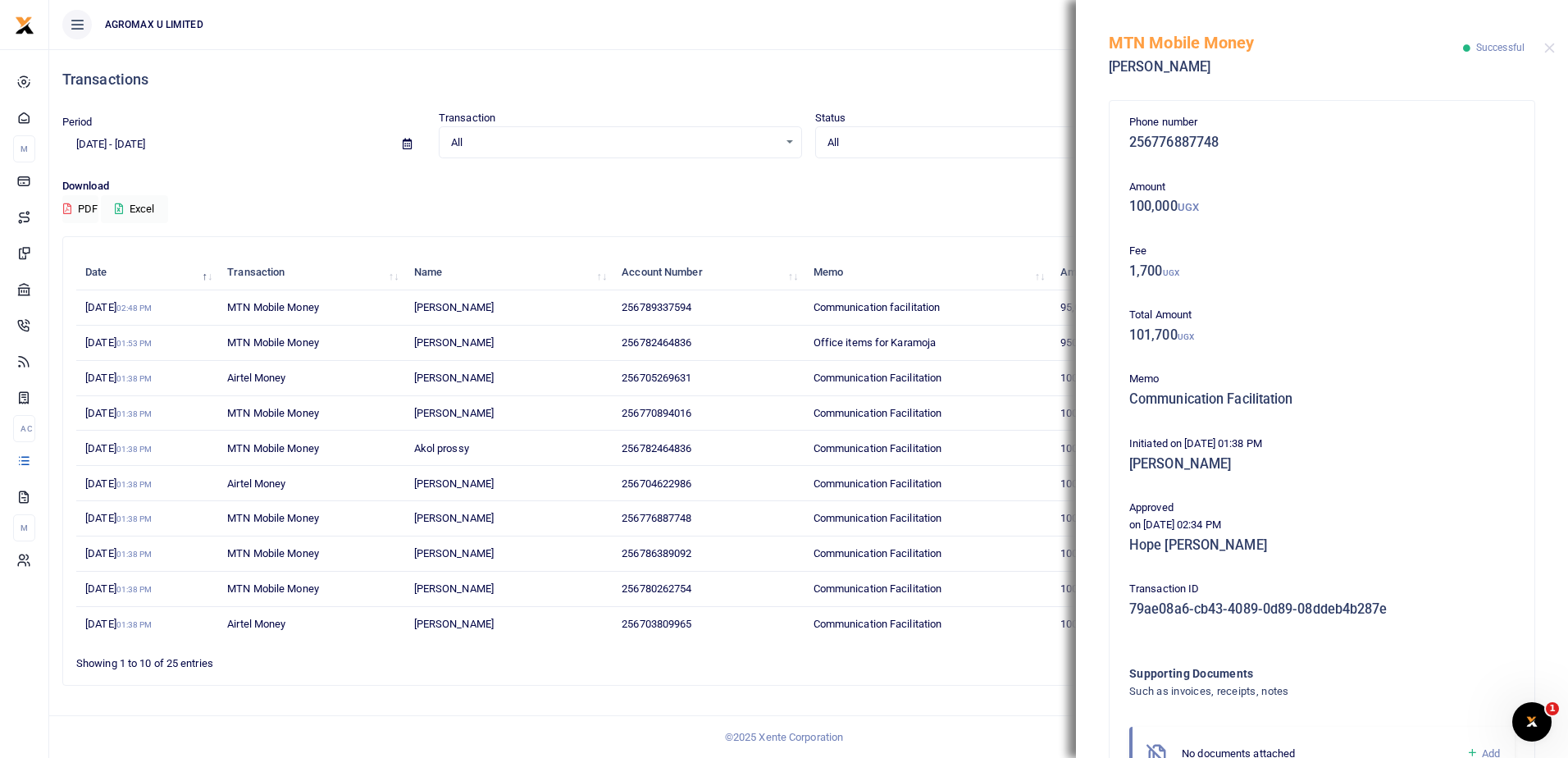
drag, startPoint x: 1110, startPoint y: 41, endPoint x: 1373, endPoint y: 694, distance: 704.0
click at [1373, 694] on div "MTN Mobile Money [PERSON_NAME] Successful Phone number 256776887748 Amount 100,…" at bounding box center [1321, 379] width 492 height 758
click at [1552, 42] on button "Close" at bounding box center [1549, 47] width 11 height 11
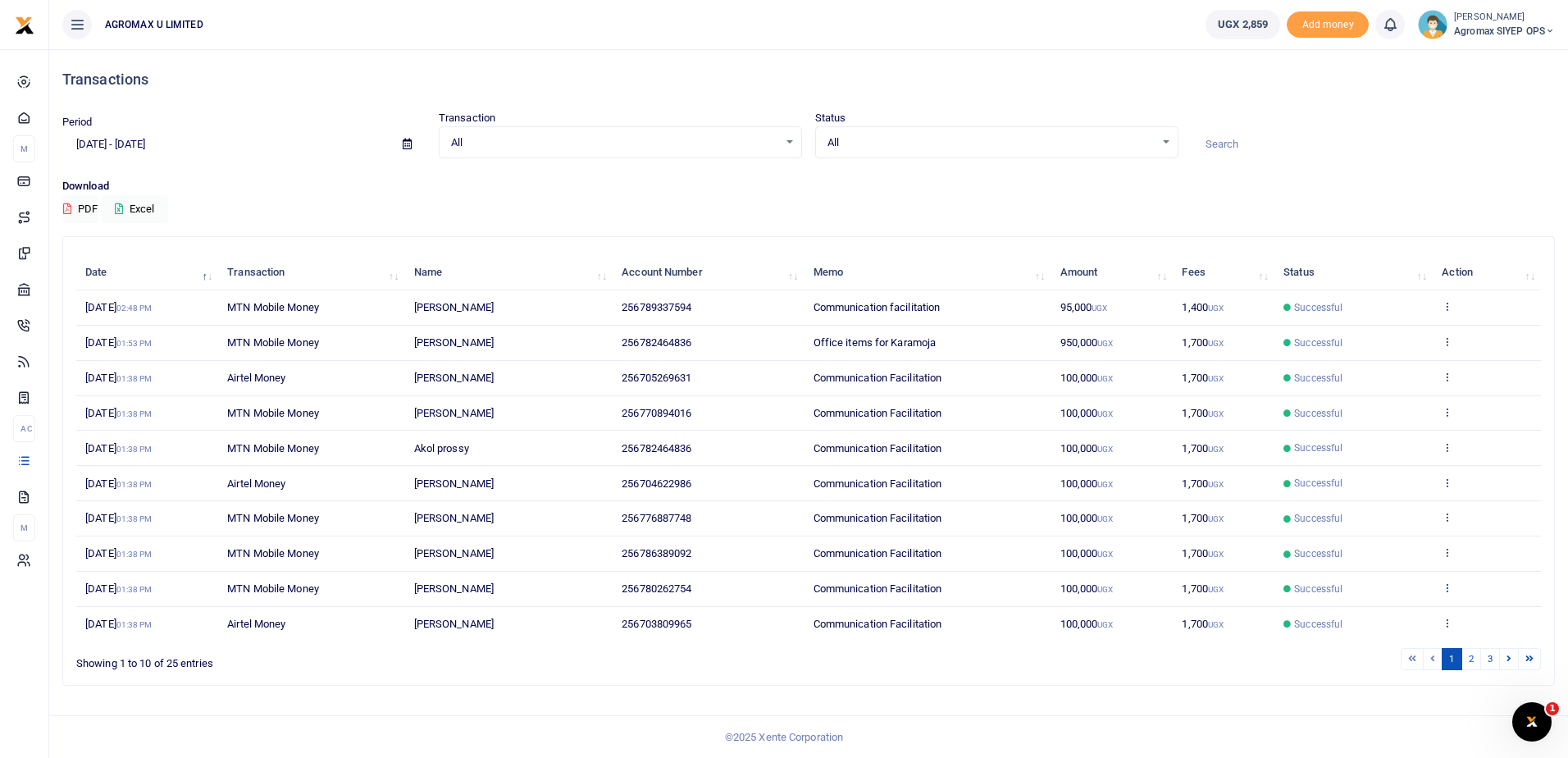
click at [1448, 586] on icon at bounding box center [1446, 587] width 11 height 12
click at [1395, 618] on link "View details" at bounding box center [1387, 616] width 130 height 23
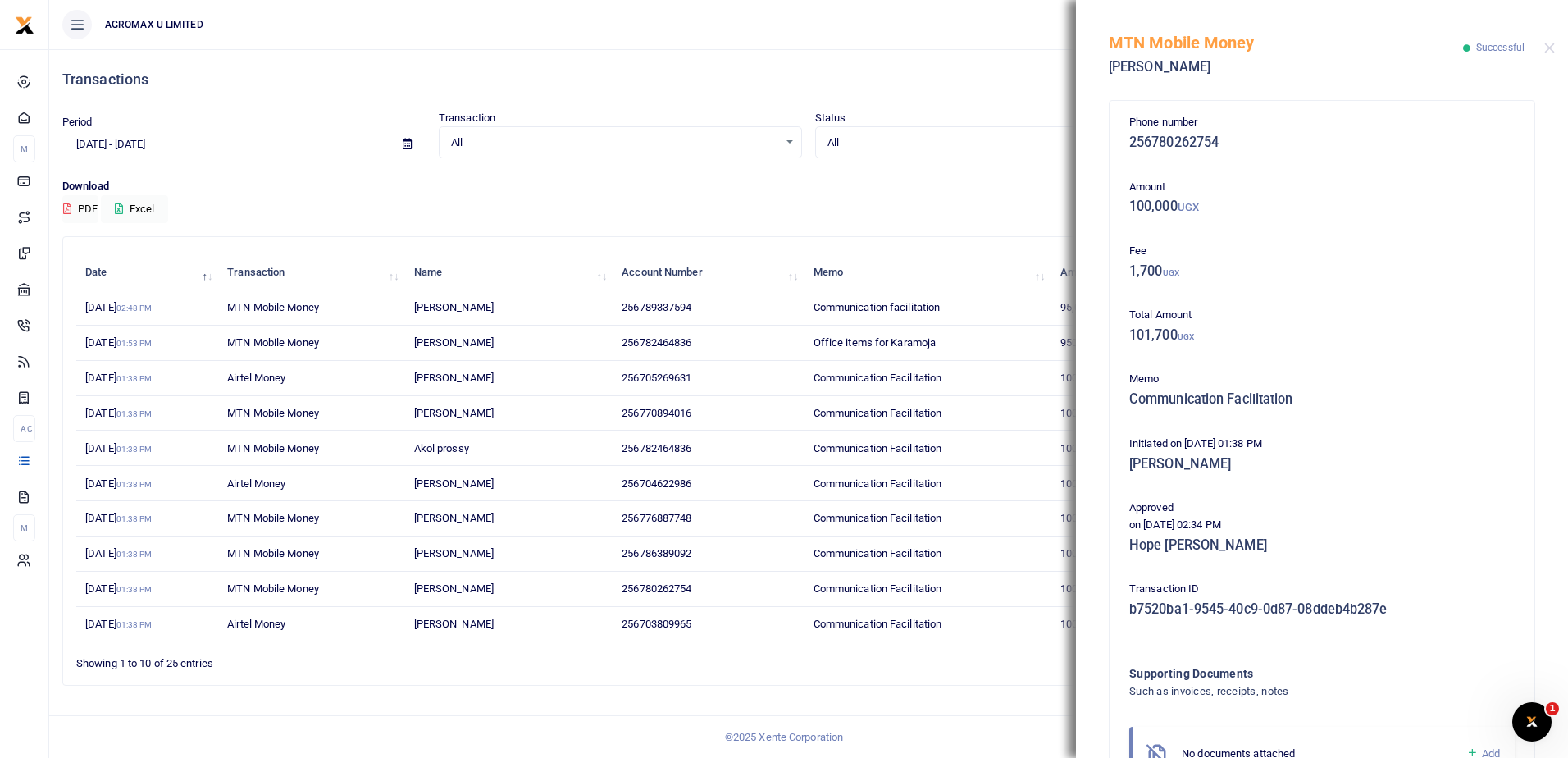
drag, startPoint x: 1111, startPoint y: 42, endPoint x: 1418, endPoint y: 654, distance: 684.7
click at [1418, 654] on div "MTN Mobile Money [PERSON_NAME] Successful Phone number 256780262754 Amount 100,…" at bounding box center [1321, 379] width 492 height 758
click at [1550, 47] on button "Close" at bounding box center [1549, 47] width 11 height 11
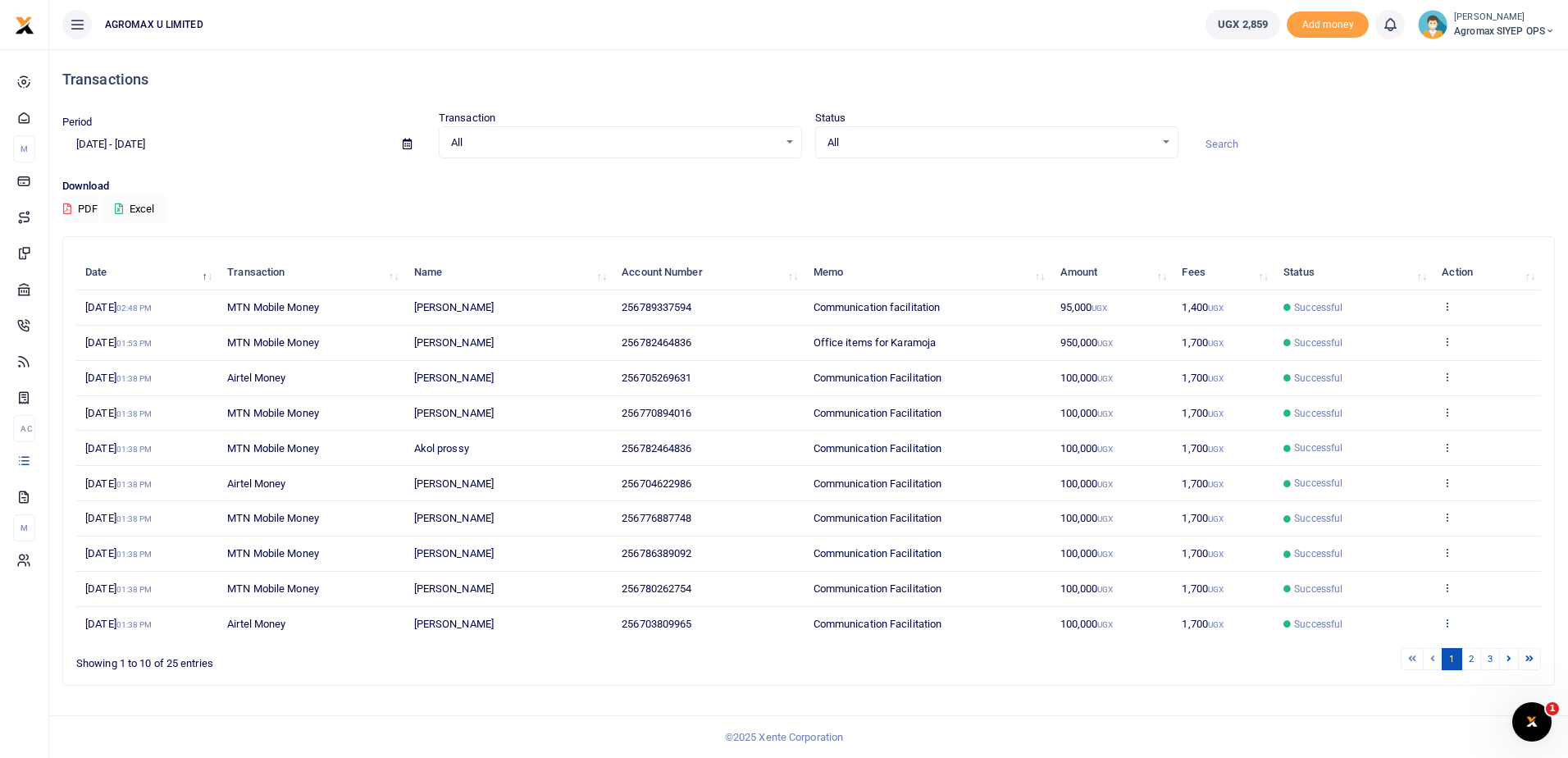
click at [1450, 626] on icon at bounding box center [1446, 623] width 11 height 12
click at [1362, 560] on link "View details" at bounding box center [1387, 561] width 130 height 23
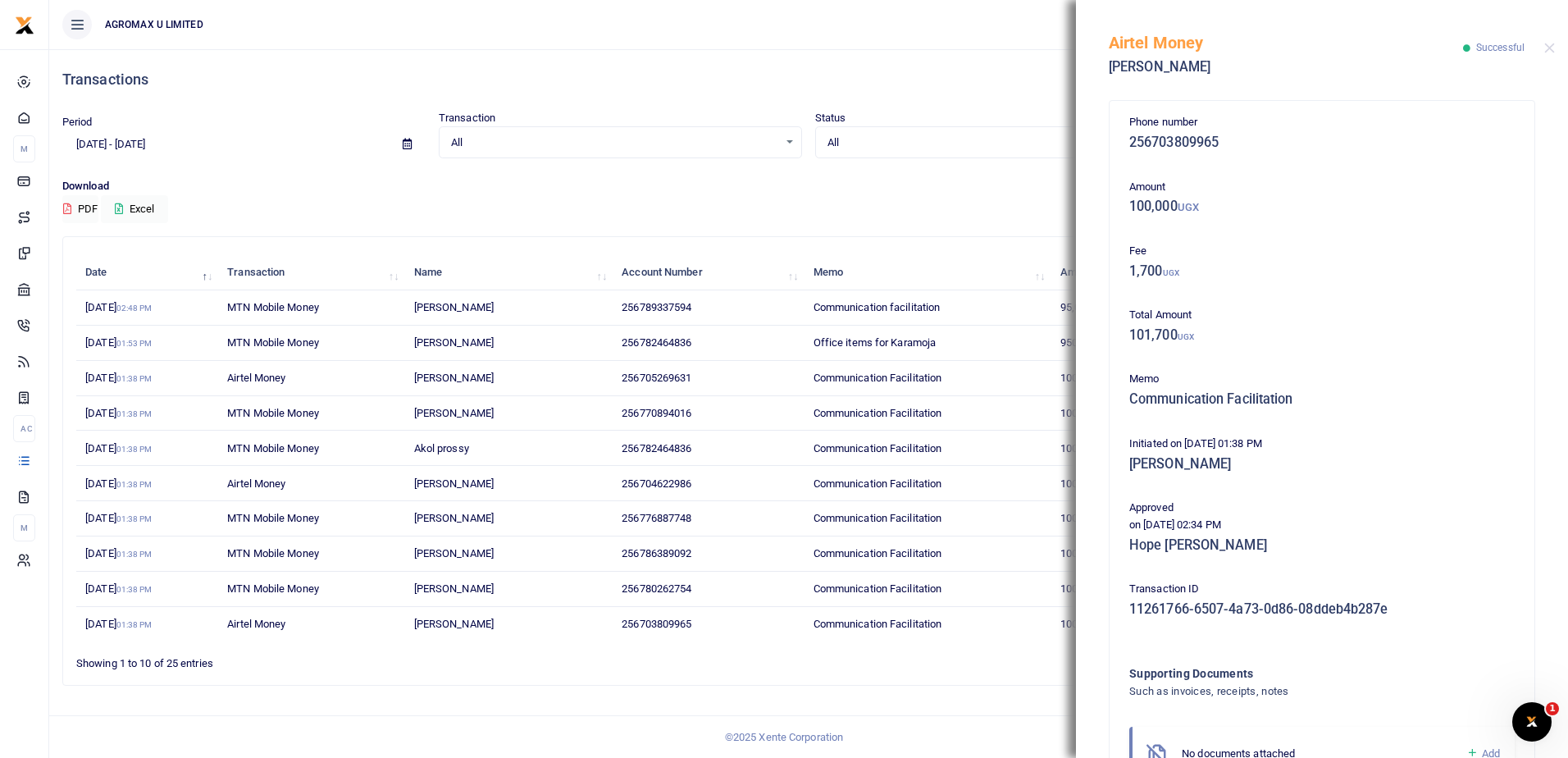
drag, startPoint x: 1111, startPoint y: 42, endPoint x: 1444, endPoint y: 617, distance: 664.5
click at [1444, 617] on div "Airtel Money [PERSON_NAME] Successful Phone number 256703809965 Amount 100,000 …" at bounding box center [1321, 379] width 492 height 758
click at [1552, 45] on button "Close" at bounding box center [1549, 47] width 11 height 11
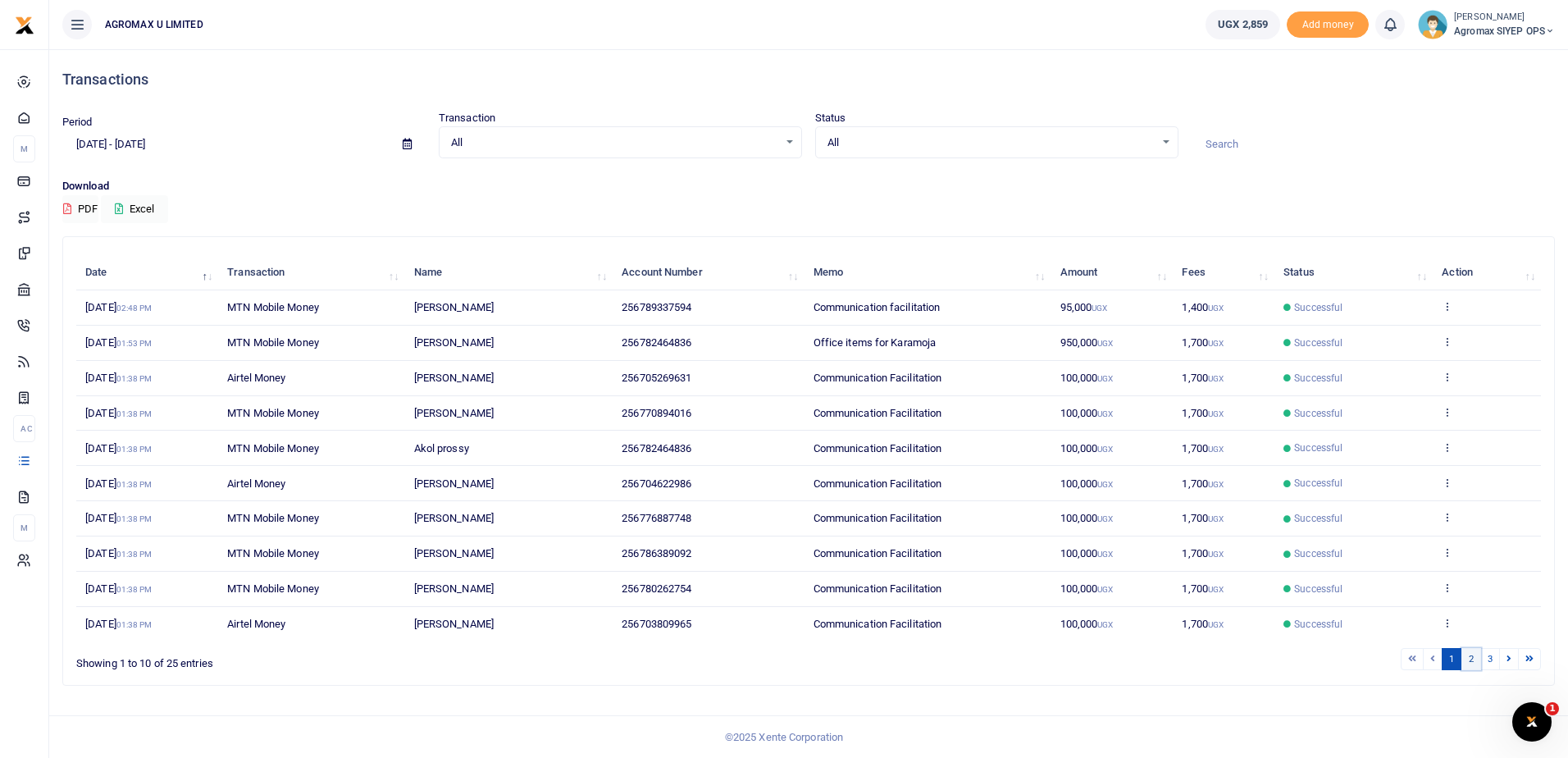
click at [1472, 658] on link "2" at bounding box center [1471, 659] width 19 height 22
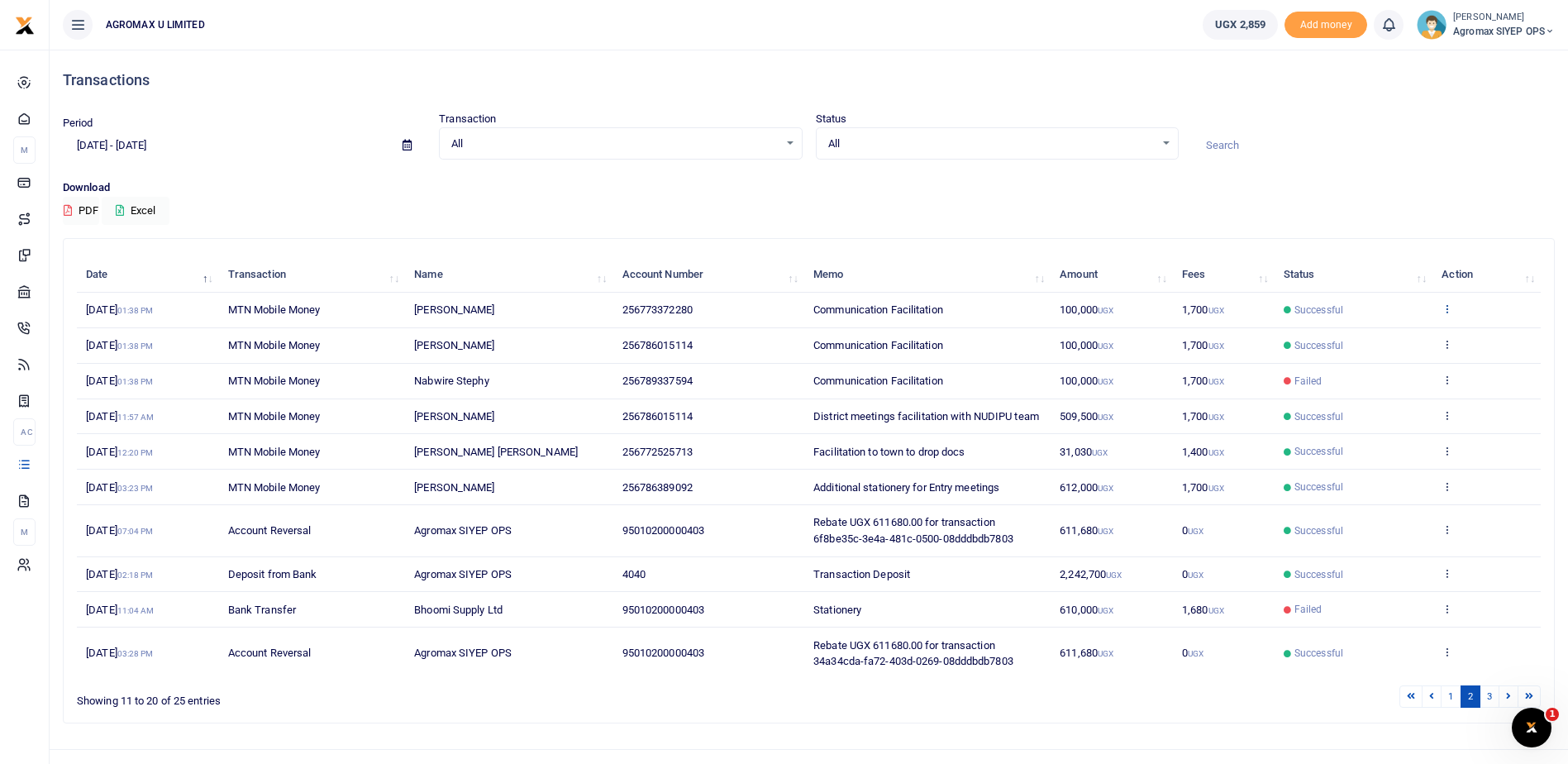
click at [1446, 308] on icon at bounding box center [1446, 309] width 11 height 12
click at [1390, 336] on link "View details" at bounding box center [1387, 337] width 131 height 23
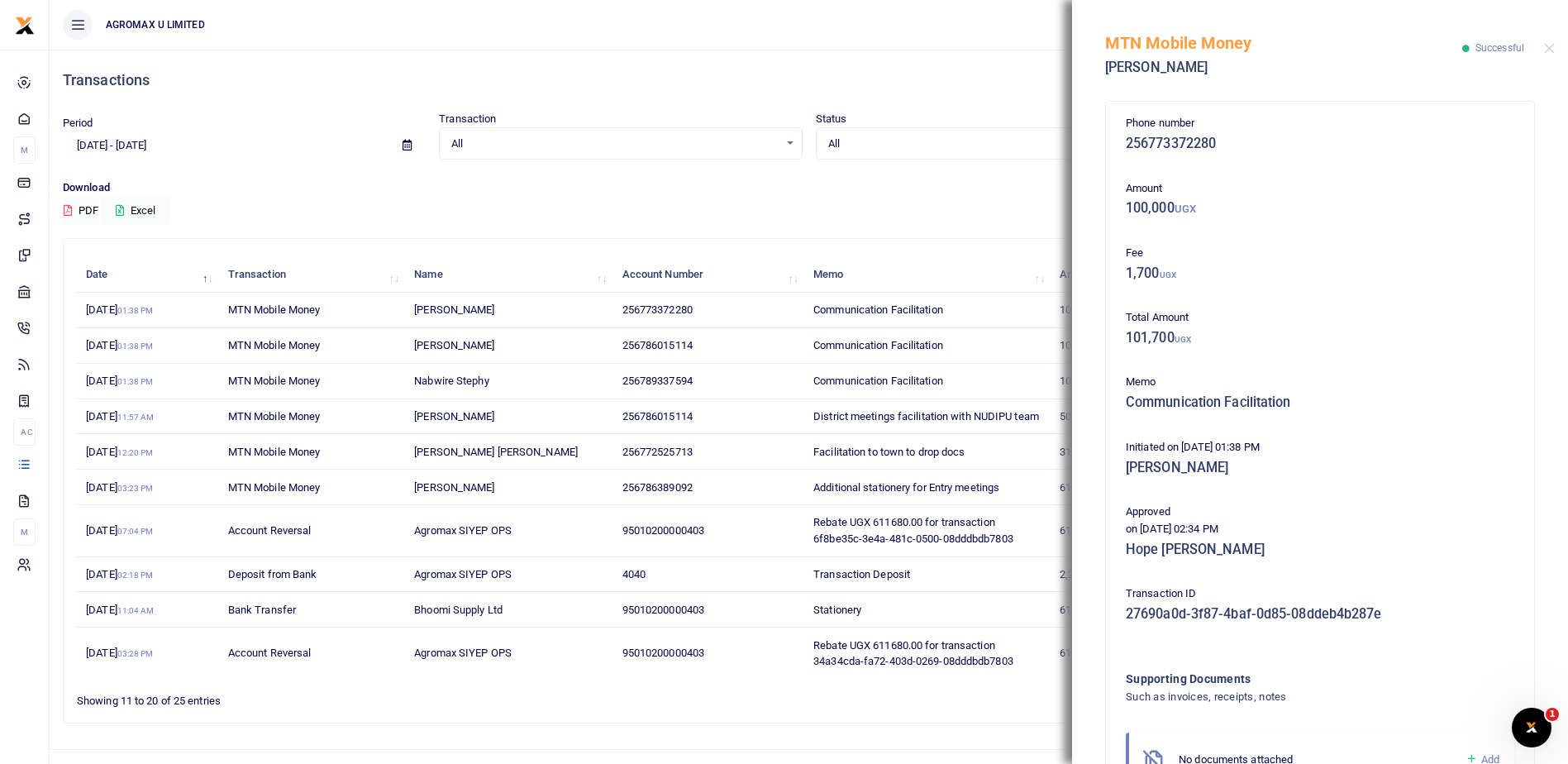
drag, startPoint x: 1106, startPoint y: 46, endPoint x: 1355, endPoint y: 675, distance: 676.5
click at [1355, 675] on div "MTN Mobile Money [PERSON_NAME] Successful Phone number 256773372280 Amount 100,…" at bounding box center [1320, 382] width 496 height 764
click at [1553, 44] on button "Close" at bounding box center [1549, 47] width 11 height 11
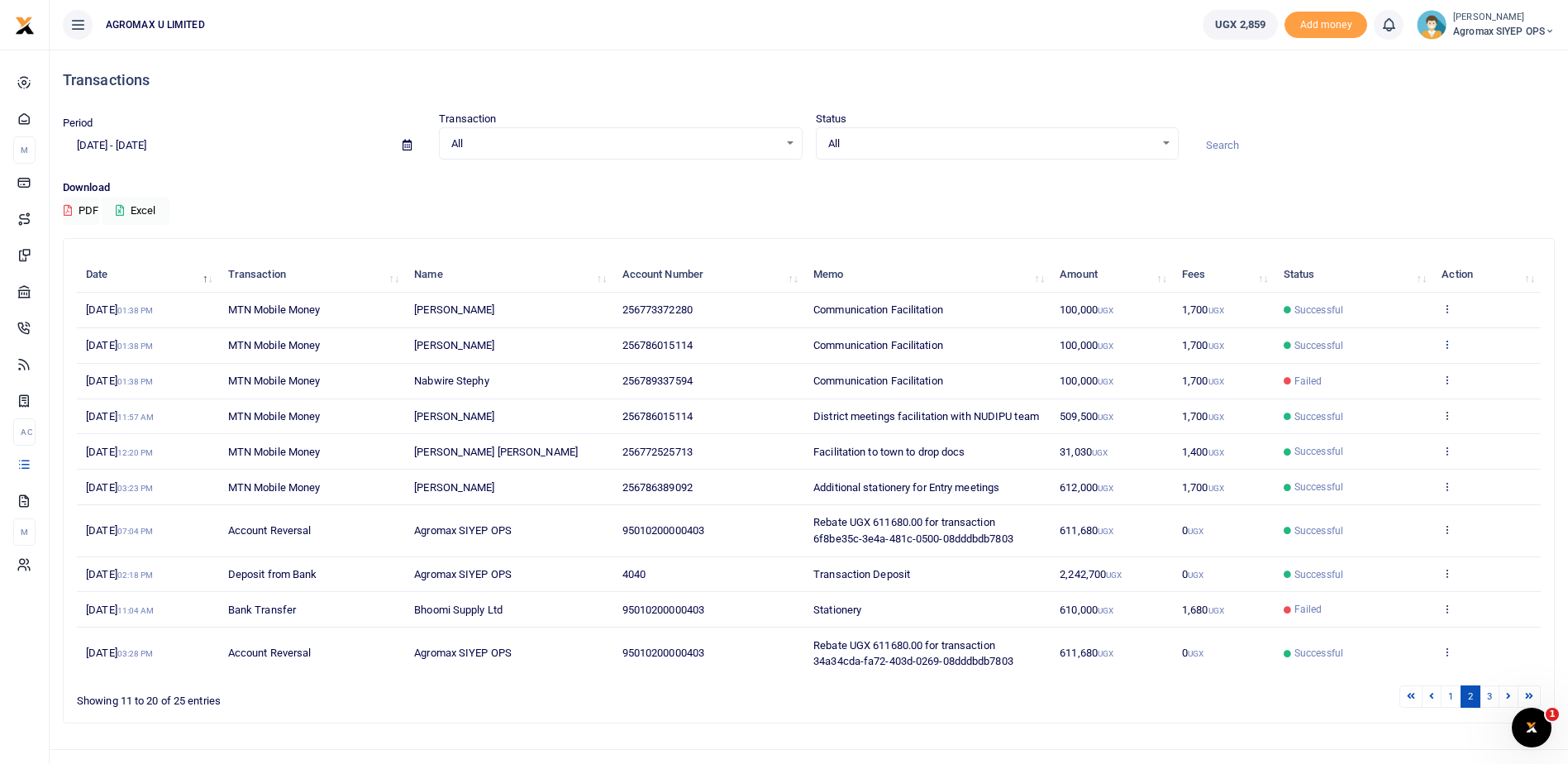
click at [1451, 347] on icon at bounding box center [1446, 344] width 11 height 12
click at [1386, 374] on link "View details" at bounding box center [1387, 372] width 131 height 23
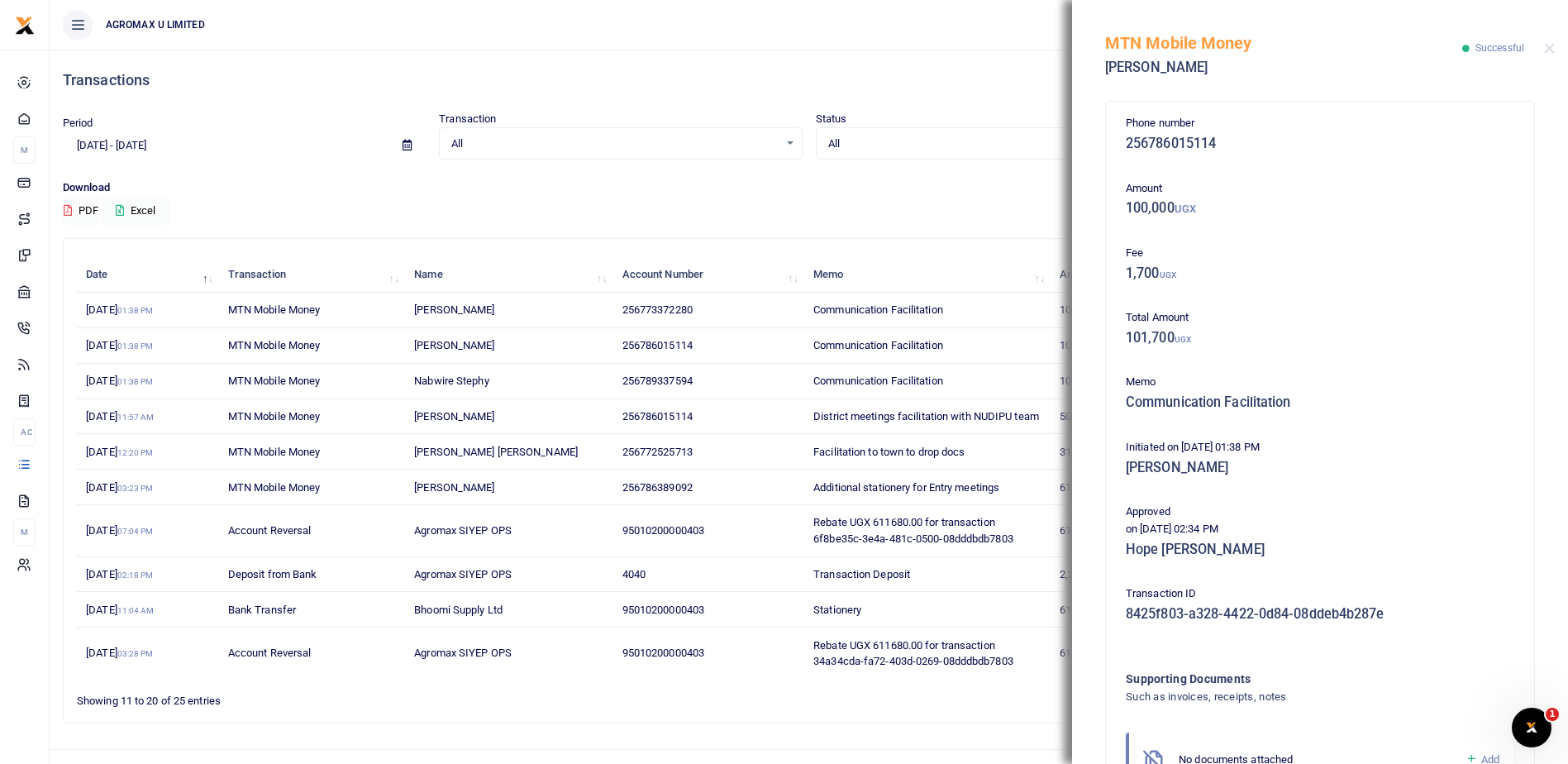
drag, startPoint x: 1111, startPoint y: 45, endPoint x: 1361, endPoint y: 683, distance: 685.2
click at [1361, 683] on div "MTN Mobile Money [PERSON_NAME] Successful Phone number 256786015114 Amount 100,…" at bounding box center [1320, 382] width 496 height 764
